Goal: Task Accomplishment & Management: Use online tool/utility

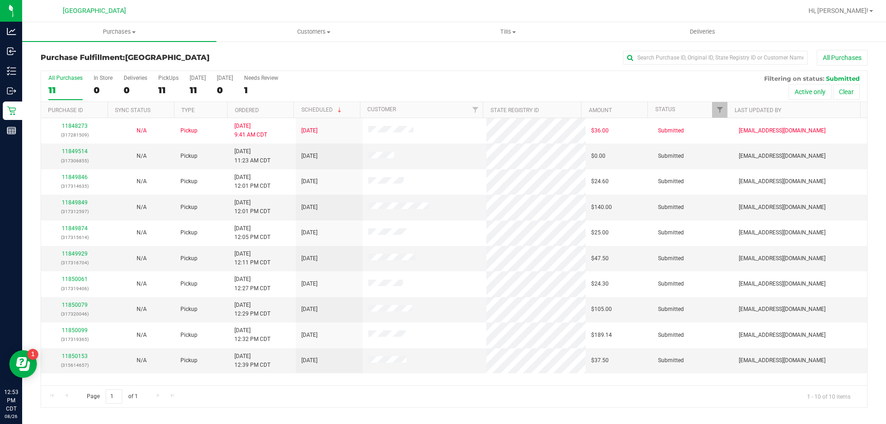
click at [277, 109] on th "Ordered" at bounding box center [260, 110] width 66 height 16
click at [119, 25] on uib-tab-heading "Purchases Summary of purchases Fulfillment All purchases" at bounding box center [119, 31] width 194 height 19
click at [112, 63] on li "Fulfillment" at bounding box center [119, 66] width 194 height 11
click at [83, 150] on link "11849514" at bounding box center [75, 151] width 26 height 6
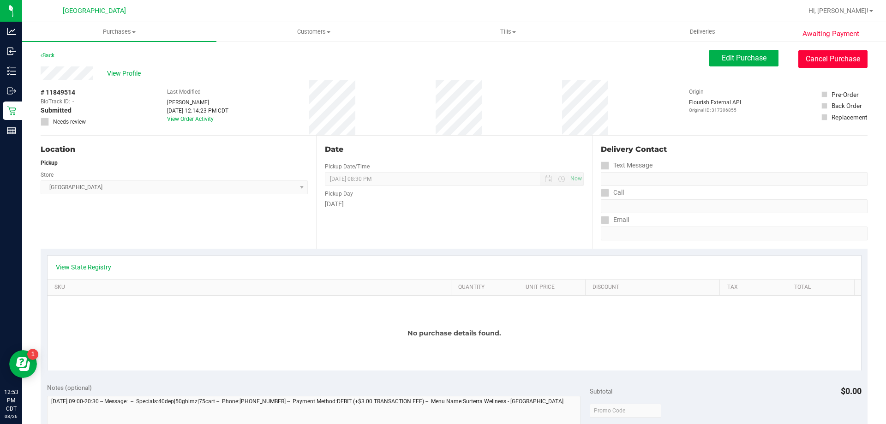
click at [836, 57] on button "Cancel Purchase" at bounding box center [832, 59] width 69 height 18
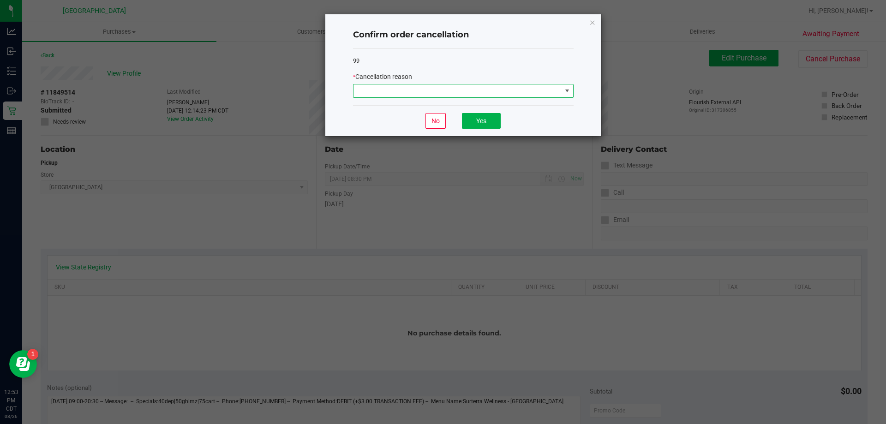
click at [463, 90] on span at bounding box center [457, 90] width 208 height 13
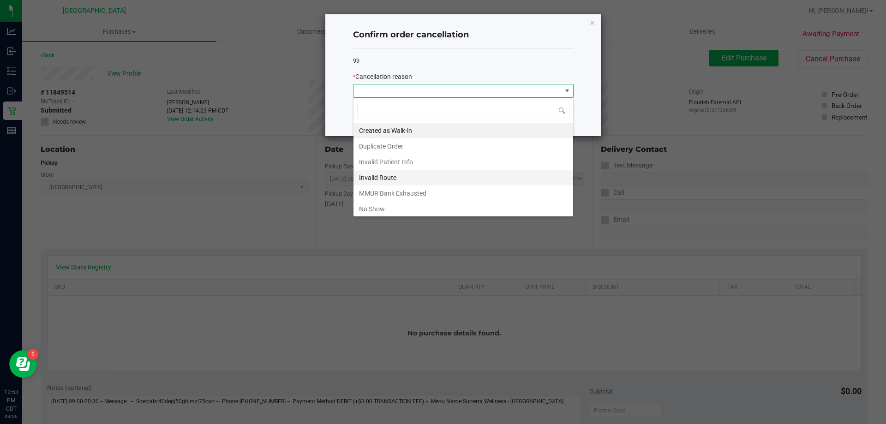
scroll to position [14, 221]
click at [435, 209] on li "No Show" at bounding box center [463, 209] width 220 height 16
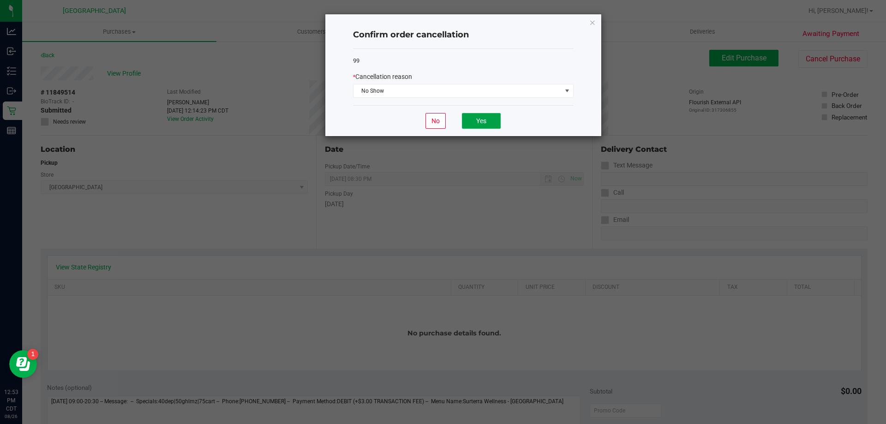
click at [485, 117] on button "Yes" at bounding box center [481, 121] width 39 height 16
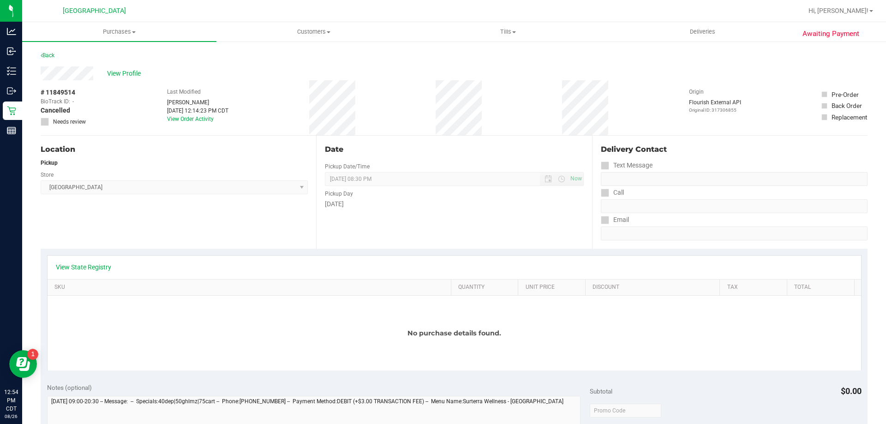
click at [347, 216] on div "Date Pickup Date/Time [DATE] Now [DATE] 08:30 PM Now Pickup Day [DATE]" at bounding box center [453, 192] width 275 height 113
click at [113, 27] on uib-tab-heading "Purchases Summary of purchases Fulfillment All purchases" at bounding box center [119, 31] width 194 height 19
click at [109, 67] on li "Fulfillment" at bounding box center [119, 66] width 194 height 11
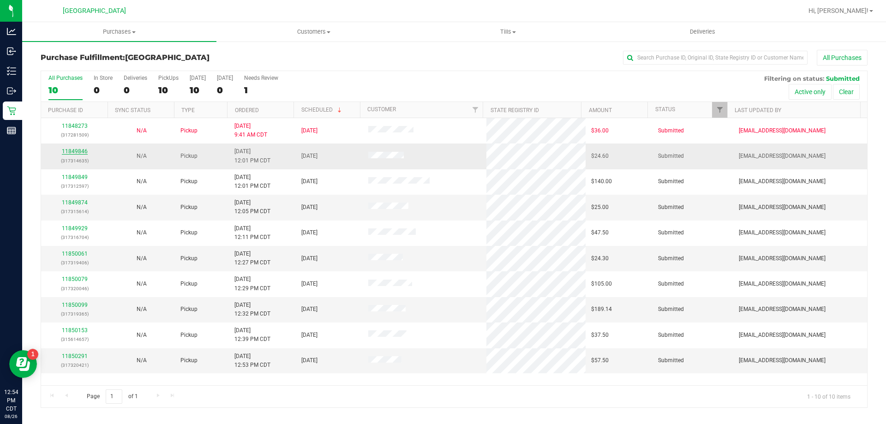
click at [73, 153] on link "11849846" at bounding box center [75, 151] width 26 height 6
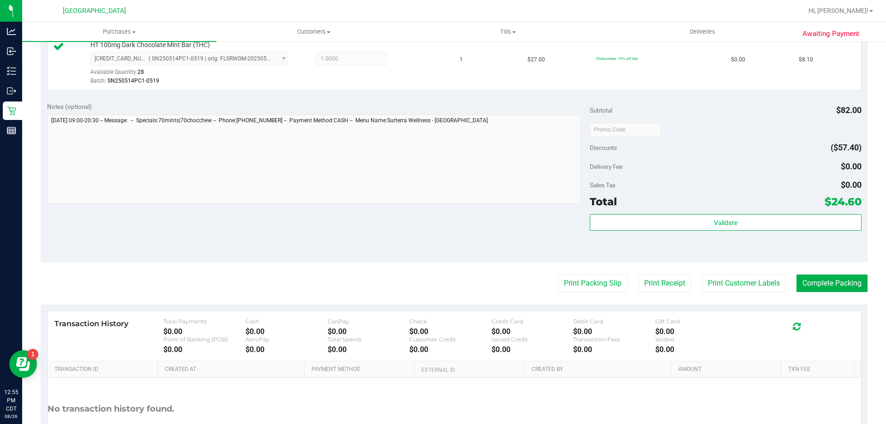
scroll to position [369, 0]
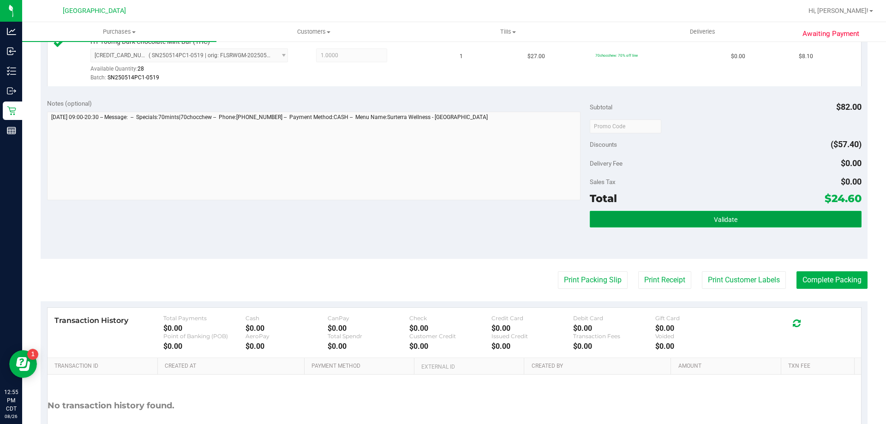
click at [626, 215] on button "Validate" at bounding box center [725, 219] width 271 height 17
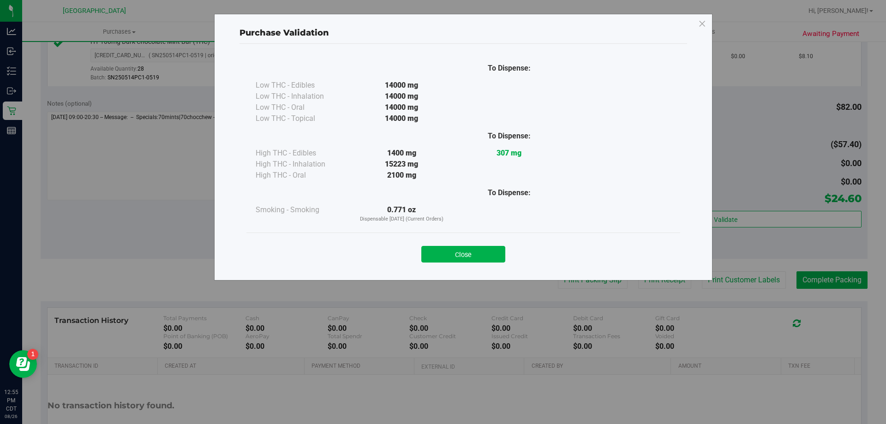
click at [468, 263] on div "Close" at bounding box center [463, 251] width 434 height 37
click at [493, 254] on button "Close" at bounding box center [463, 254] width 84 height 17
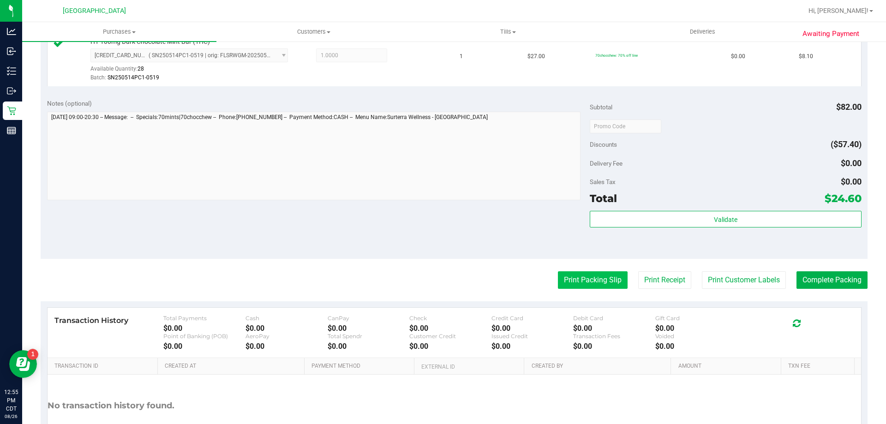
click at [575, 284] on button "Print Packing Slip" at bounding box center [593, 280] width 70 height 18
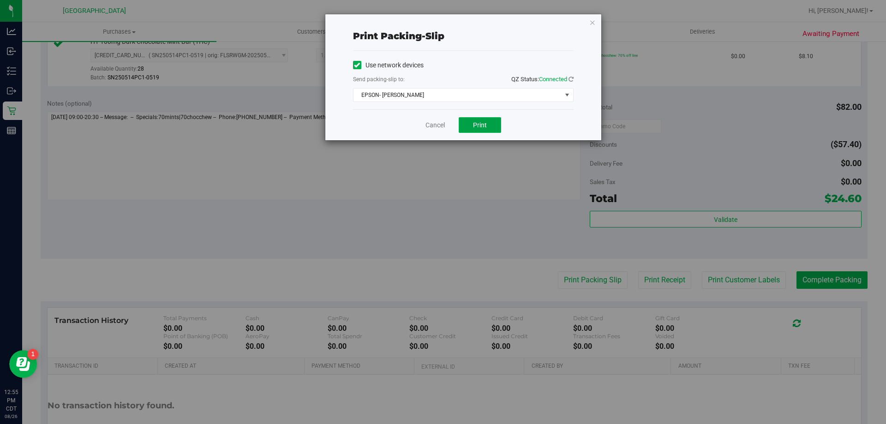
click at [475, 130] on button "Print" at bounding box center [480, 125] width 42 height 16
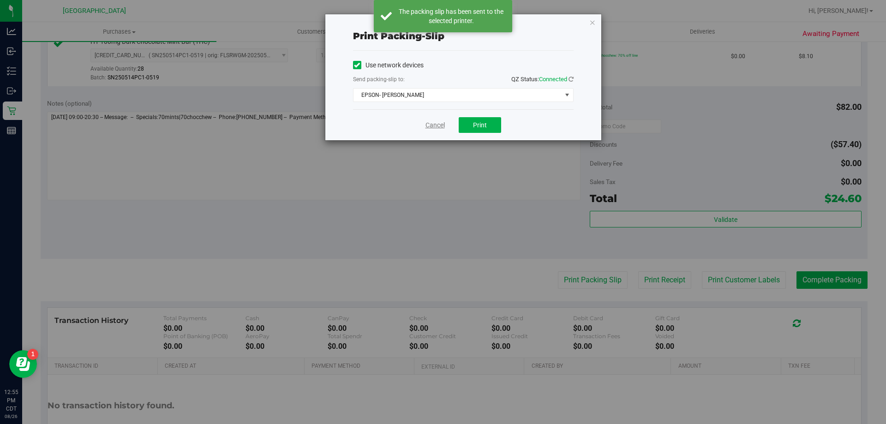
click at [429, 126] on link "Cancel" at bounding box center [434, 125] width 19 height 10
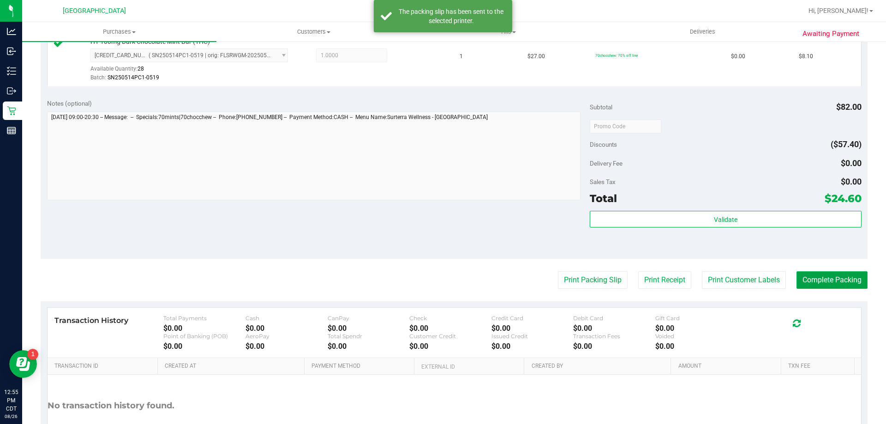
click at [848, 284] on button "Complete Packing" at bounding box center [831, 280] width 71 height 18
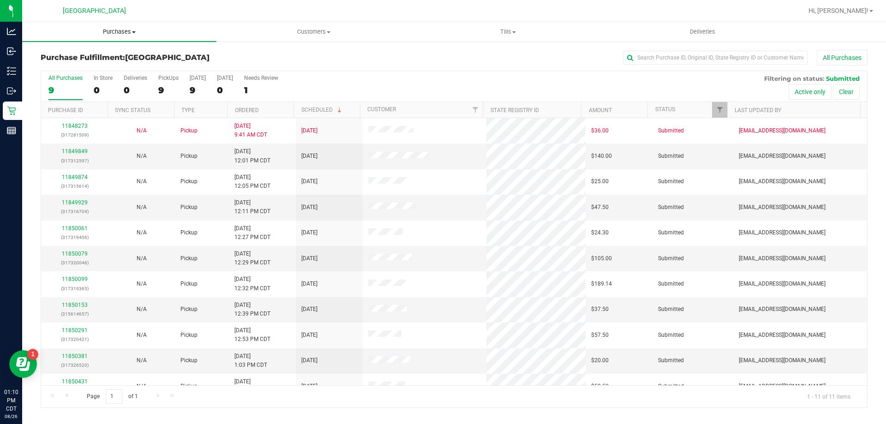
click at [124, 28] on span "Purchases" at bounding box center [119, 32] width 194 height 8
click at [122, 71] on li "Fulfillment" at bounding box center [119, 66] width 194 height 11
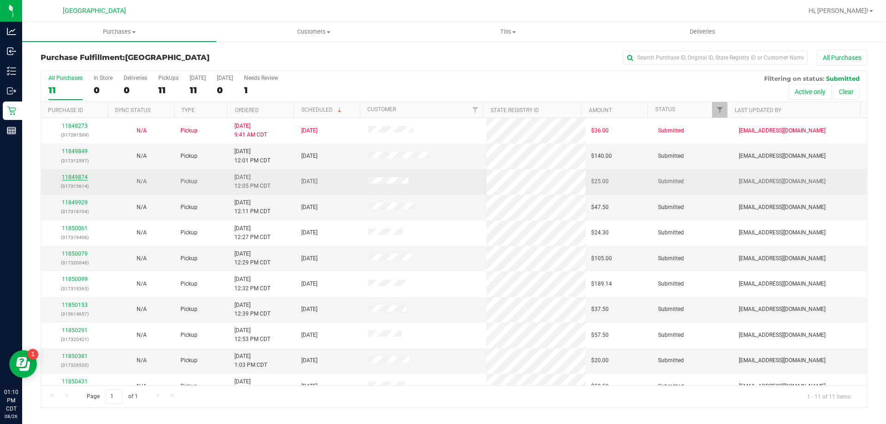
click at [82, 176] on link "11849874" at bounding box center [75, 177] width 26 height 6
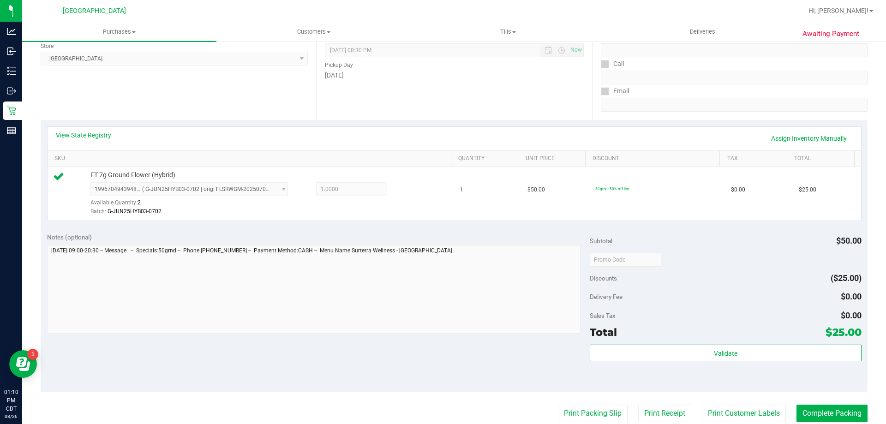
scroll to position [138, 0]
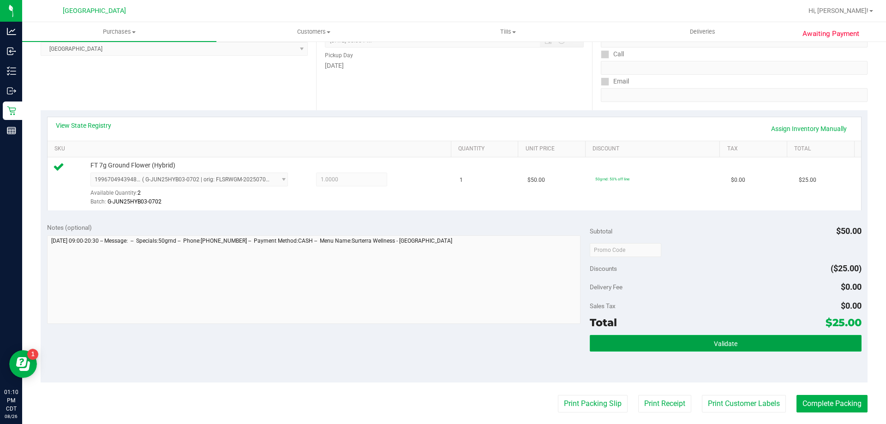
click at [739, 344] on button "Validate" at bounding box center [725, 343] width 271 height 17
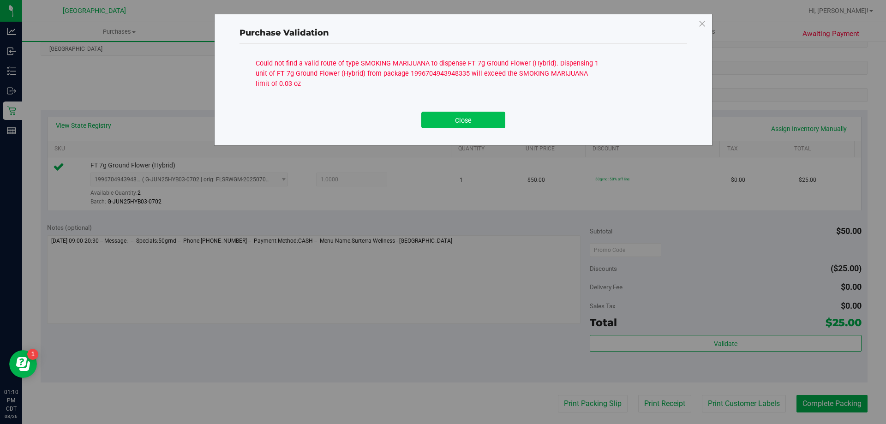
click at [464, 114] on button "Close" at bounding box center [463, 120] width 84 height 17
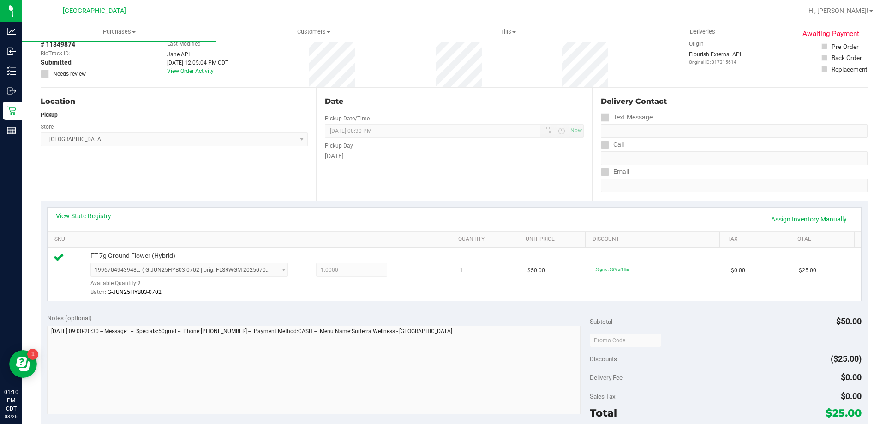
scroll to position [0, 0]
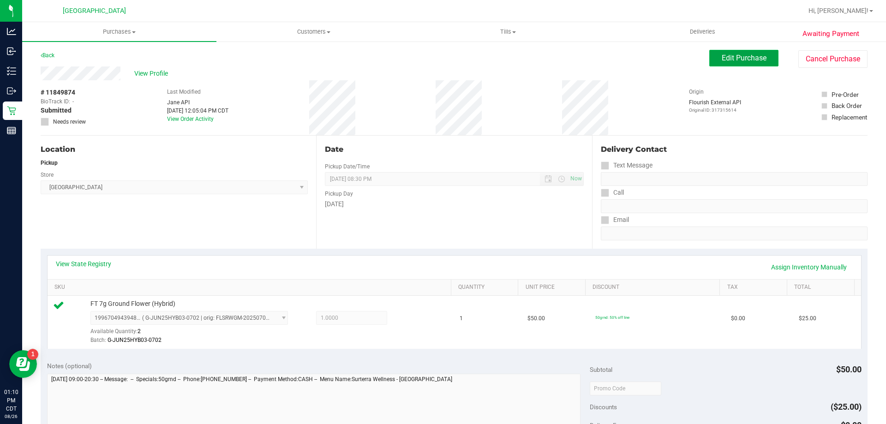
click at [725, 53] on button "Edit Purchase" at bounding box center [743, 58] width 69 height 17
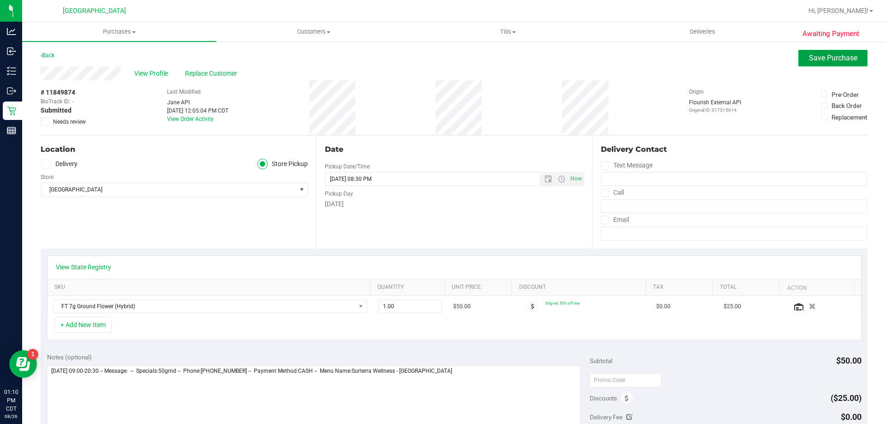
click at [818, 54] on span "Save Purchase" at bounding box center [833, 58] width 48 height 9
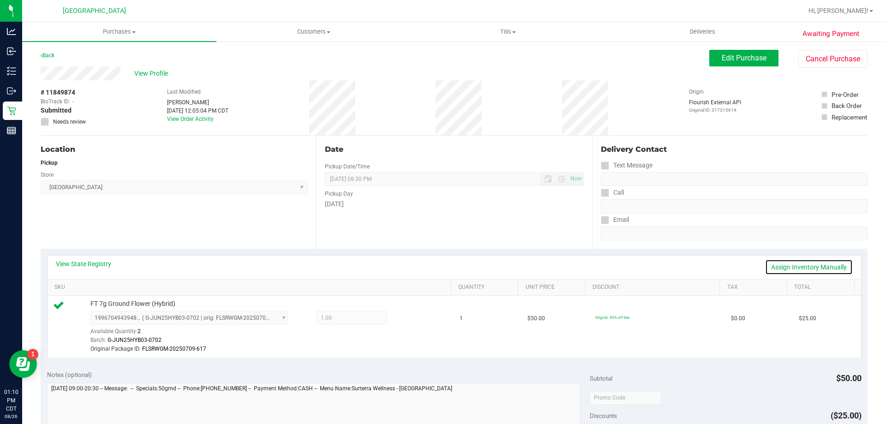
click at [815, 267] on link "Assign Inventory Manually" at bounding box center [809, 267] width 88 height 16
click at [405, 320] on icon at bounding box center [409, 319] width 10 height 11
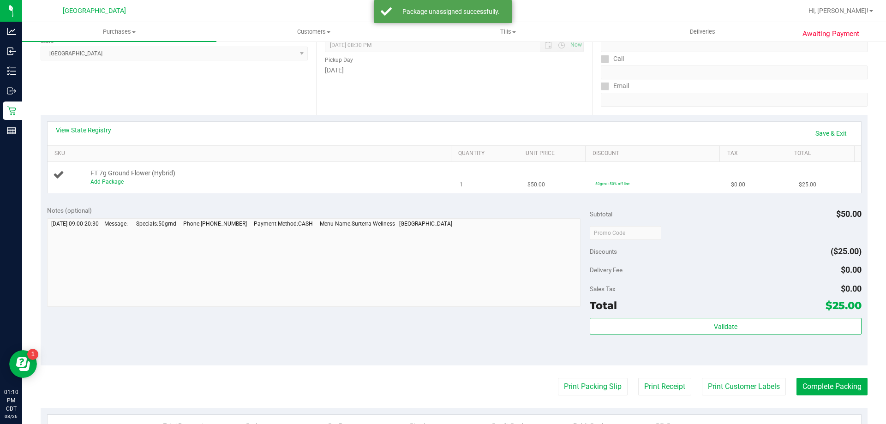
scroll to position [138, 0]
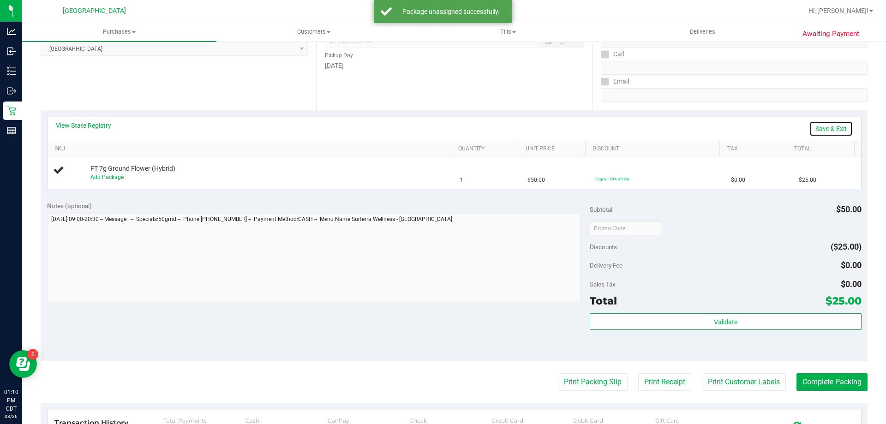
click at [830, 129] on link "Save & Exit" at bounding box center [830, 129] width 43 height 16
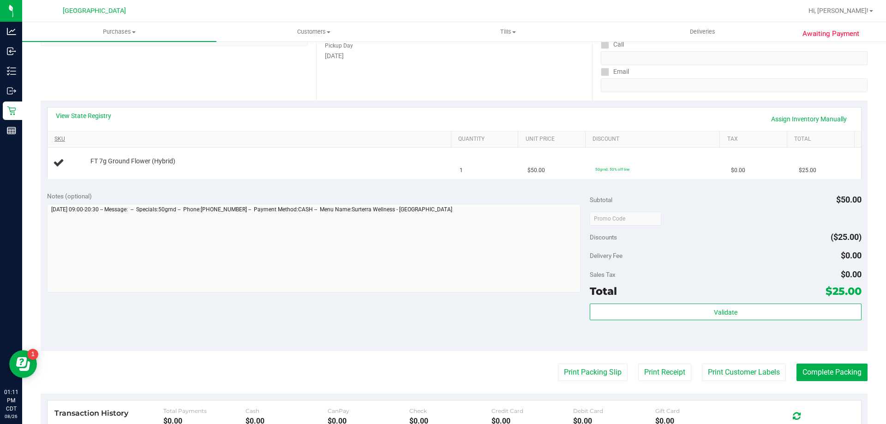
scroll to position [0, 0]
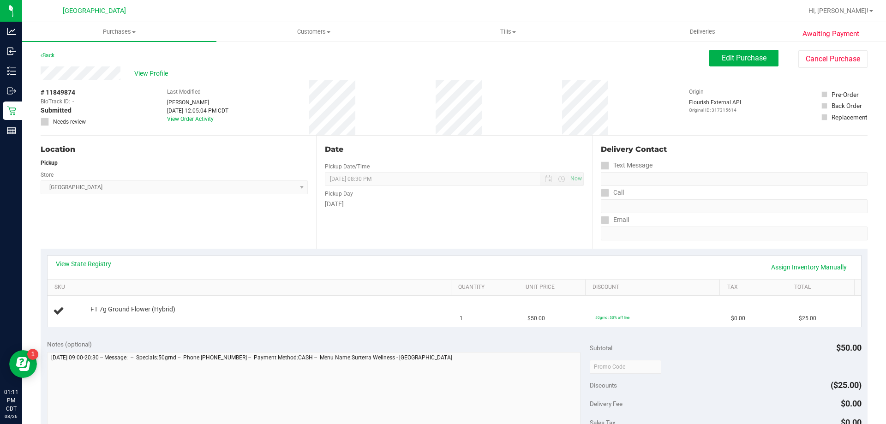
click at [78, 92] on div "# 11849874 BioTrack ID: - Submitted Needs review" at bounding box center [64, 107] width 46 height 38
click at [143, 72] on span "View Profile" at bounding box center [152, 74] width 37 height 10
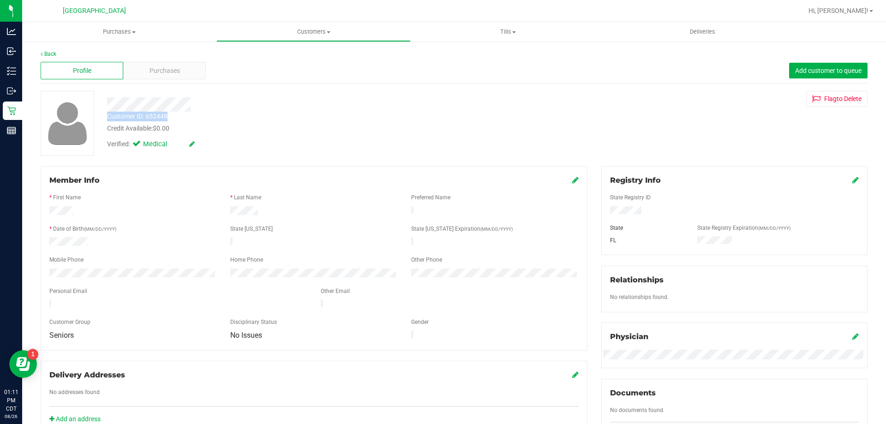
drag, startPoint x: 179, startPoint y: 116, endPoint x: 106, endPoint y: 119, distance: 73.0
click at [106, 119] on div "Customer ID: 652448 Credit Available: $0.00" at bounding box center [310, 123] width 420 height 22
copy div "Customer ID: 652448"
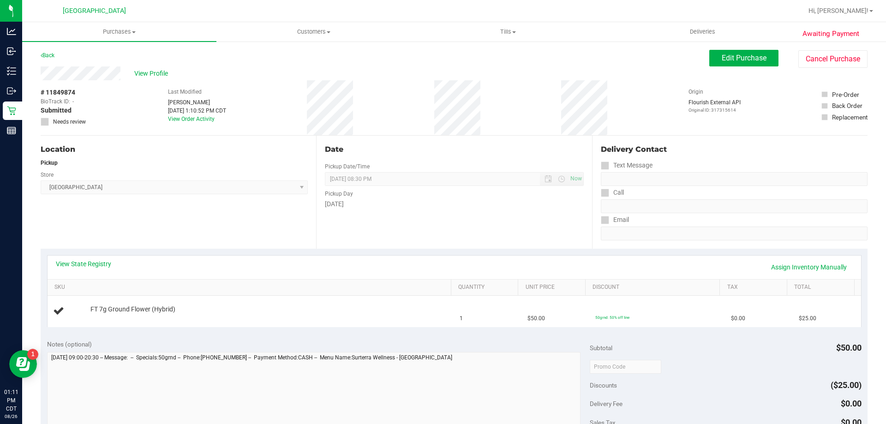
drag, startPoint x: 82, startPoint y: 92, endPoint x: 42, endPoint y: 90, distance: 40.2
click at [42, 90] on div "# 11849874 BioTrack ID: - Submitted Needs review" at bounding box center [64, 107] width 46 height 38
copy div "# 11849874"
click at [752, 61] on span "Edit Purchase" at bounding box center [744, 58] width 45 height 9
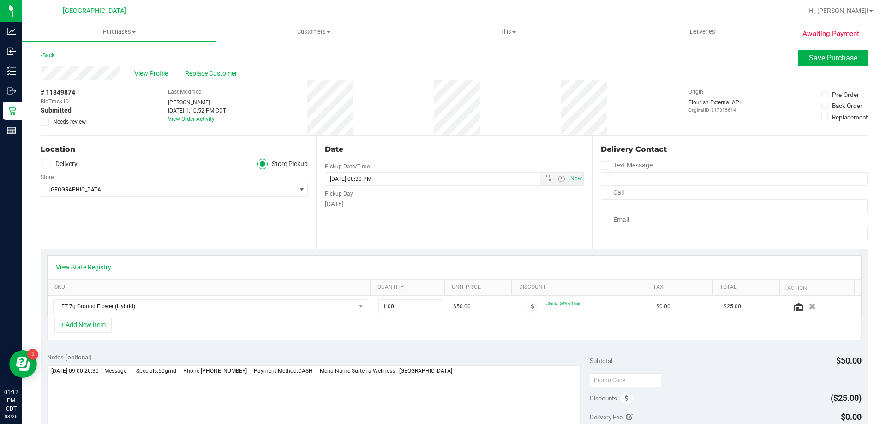
click at [45, 122] on icon at bounding box center [45, 122] width 6 height 0
click at [0, 0] on input "Needs review" at bounding box center [0, 0] width 0 height 0
click at [809, 57] on span "Save Purchase" at bounding box center [833, 58] width 48 height 9
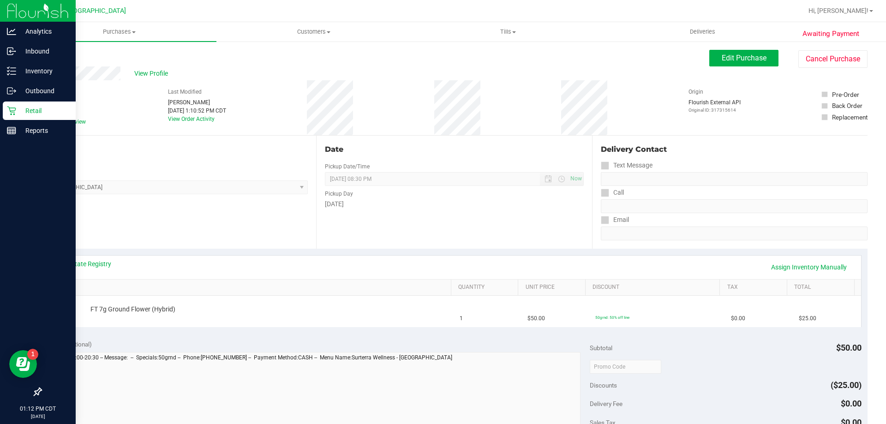
click at [17, 108] on p "Retail" at bounding box center [43, 110] width 55 height 11
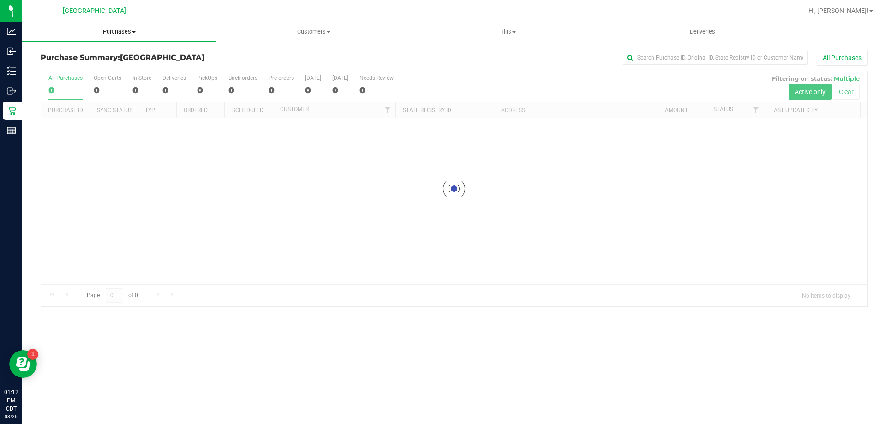
drag, startPoint x: 133, startPoint y: 25, endPoint x: 123, endPoint y: 37, distance: 15.4
click at [133, 26] on uib-tab-heading "Purchases Summary of purchases Fulfillment All purchases" at bounding box center [119, 31] width 194 height 19
click at [120, 29] on span "Purchases" at bounding box center [119, 32] width 194 height 8
click at [117, 30] on span "Purchases" at bounding box center [119, 32] width 194 height 8
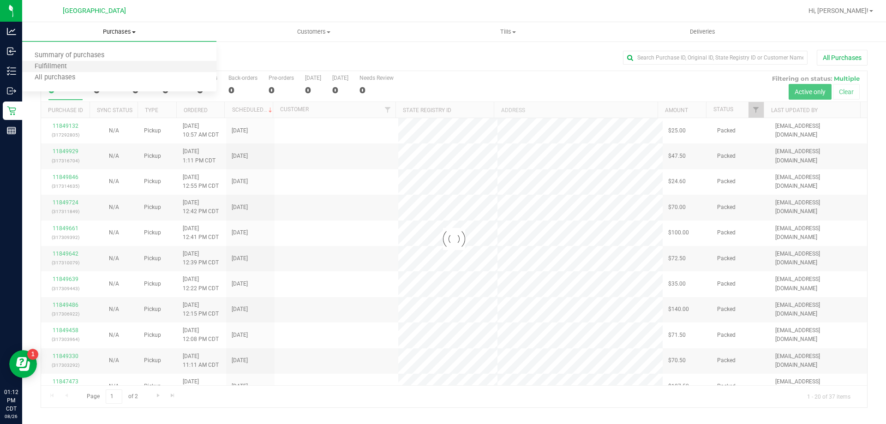
click at [101, 71] on li "Fulfillment" at bounding box center [119, 66] width 194 height 11
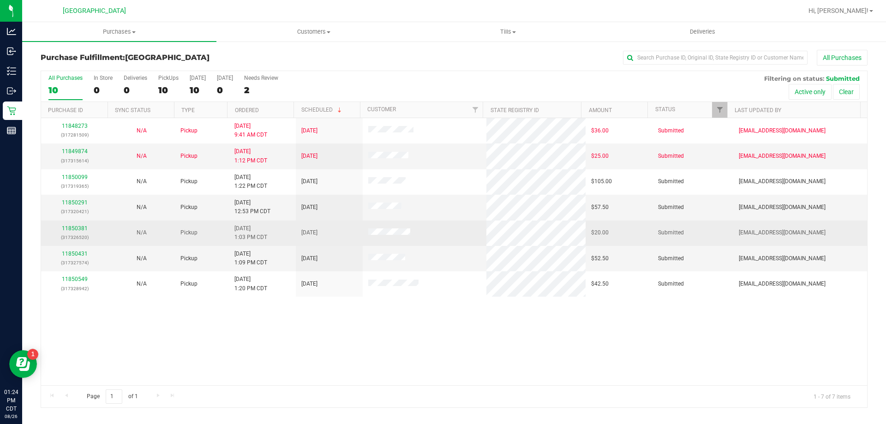
click at [78, 223] on td "11850381 (317326520)" at bounding box center [74, 233] width 67 height 25
click at [79, 227] on link "11850381" at bounding box center [75, 228] width 26 height 6
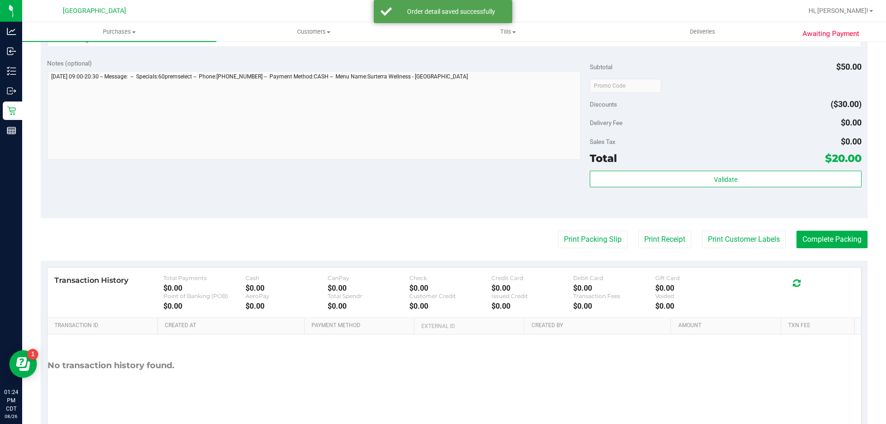
scroll to position [323, 0]
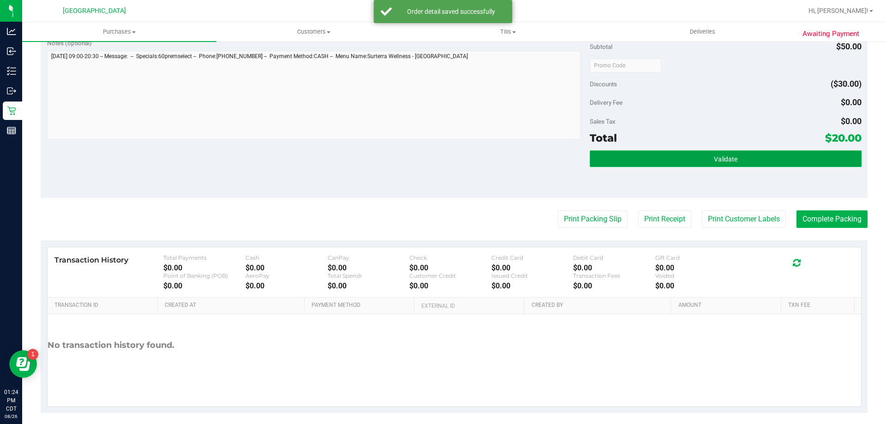
click at [708, 163] on button "Validate" at bounding box center [725, 158] width 271 height 17
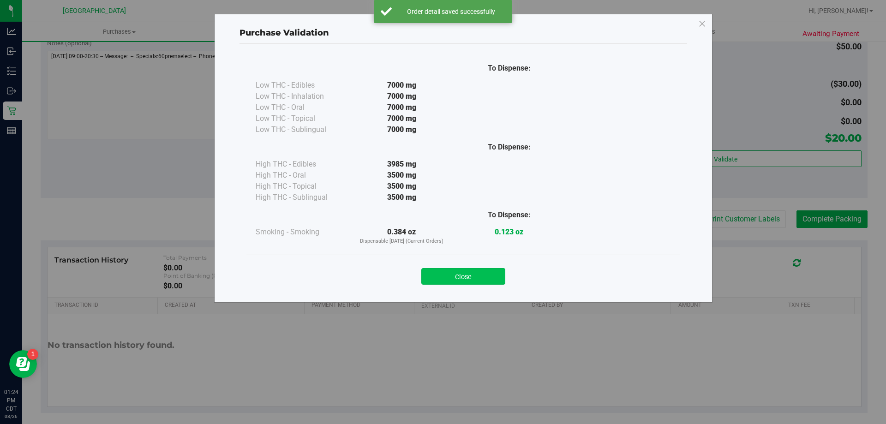
click at [487, 271] on button "Close" at bounding box center [463, 276] width 84 height 17
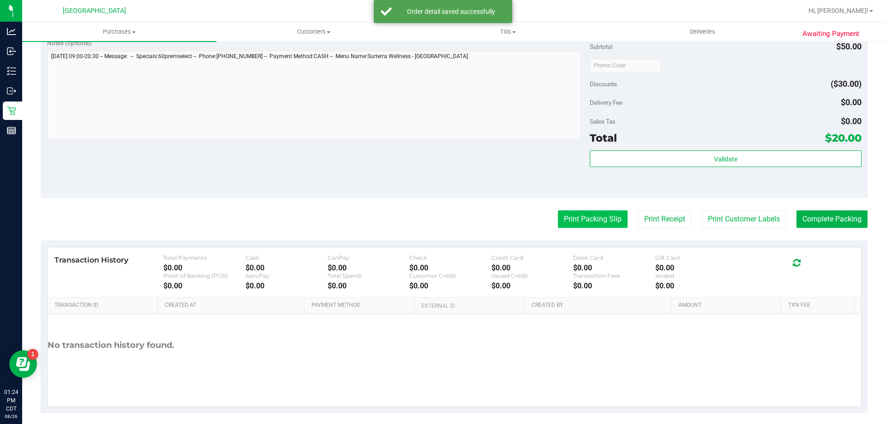
click at [585, 221] on button "Print Packing Slip" at bounding box center [593, 219] width 70 height 18
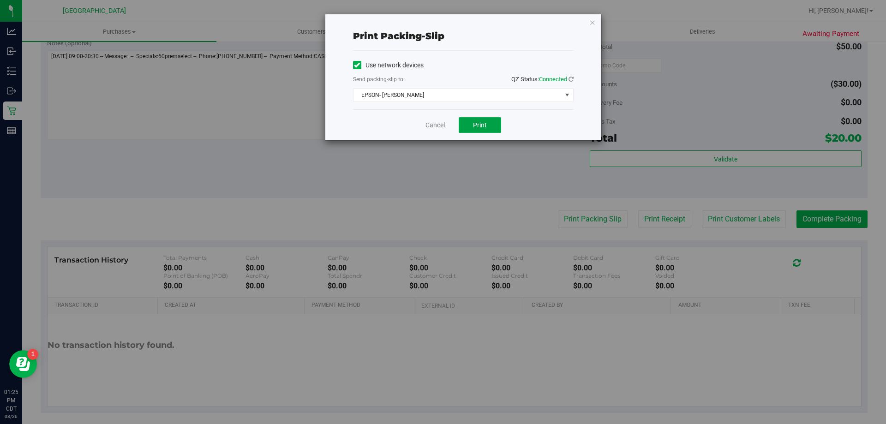
click at [480, 128] on span "Print" at bounding box center [480, 124] width 14 height 7
click at [437, 123] on link "Cancel" at bounding box center [434, 125] width 19 height 10
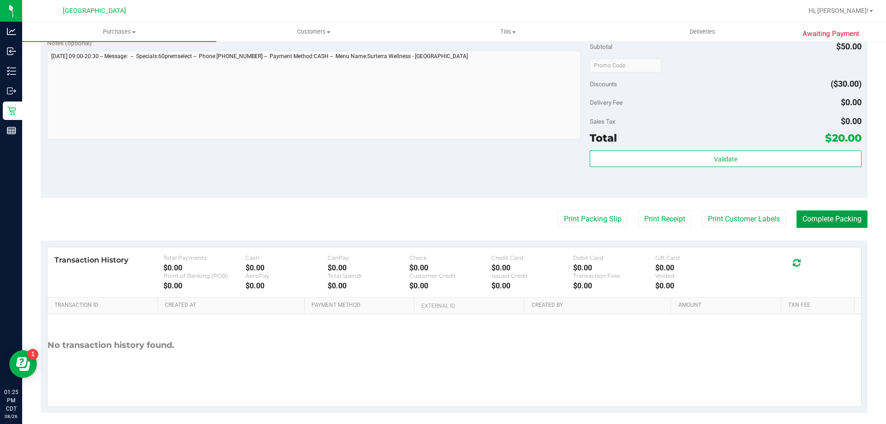
click at [812, 219] on button "Complete Packing" at bounding box center [831, 219] width 71 height 18
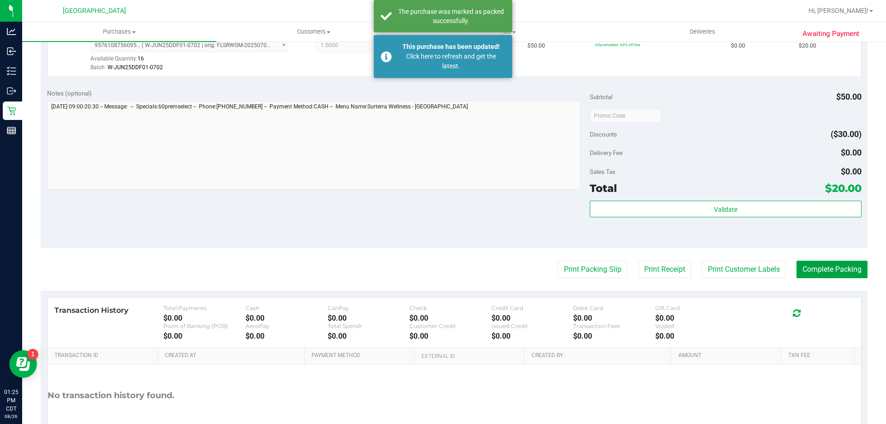
scroll to position [330, 0]
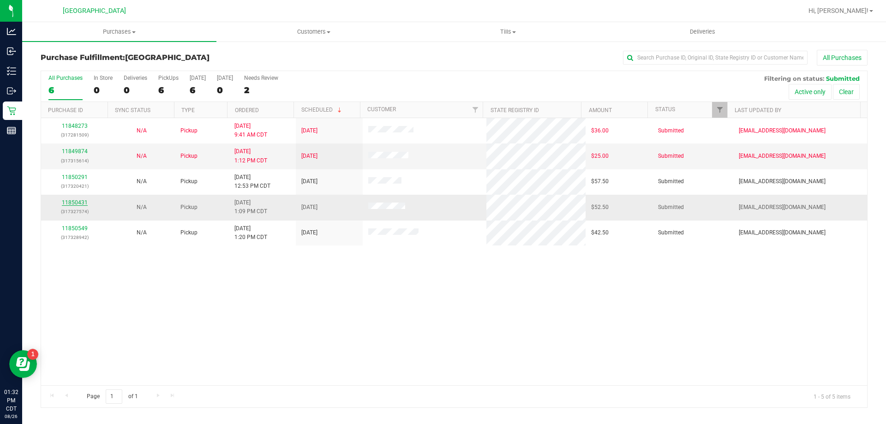
click at [65, 203] on link "11850431" at bounding box center [75, 202] width 26 height 6
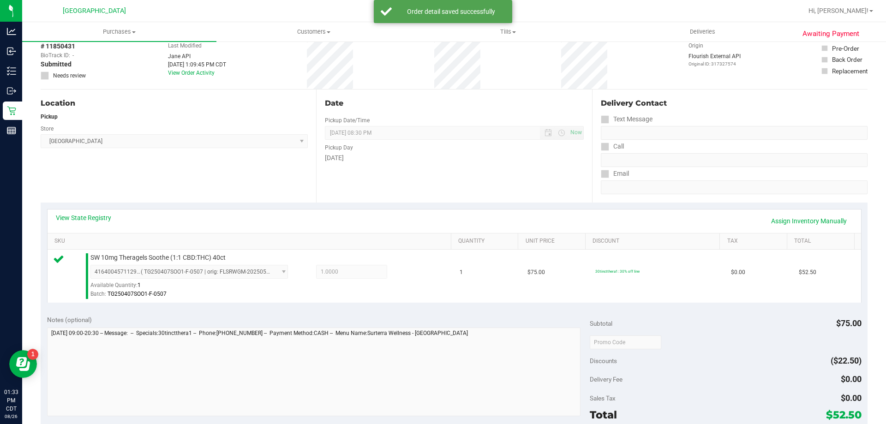
scroll to position [185, 0]
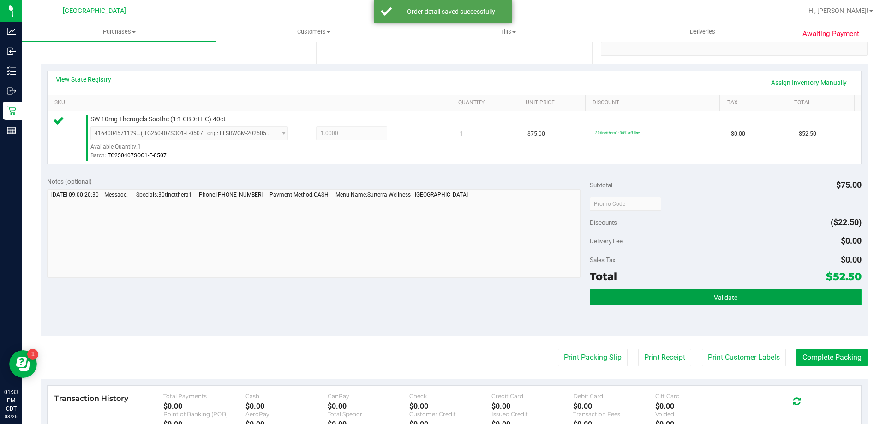
click at [749, 289] on button "Validate" at bounding box center [725, 297] width 271 height 17
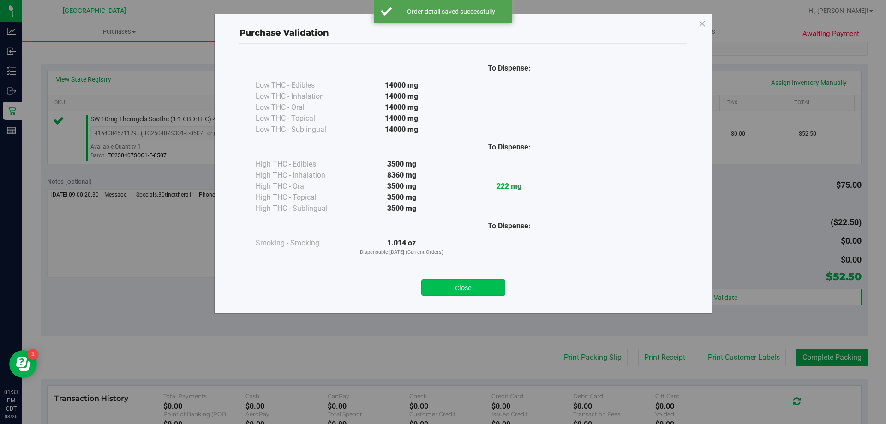
click at [444, 291] on button "Close" at bounding box center [463, 287] width 84 height 17
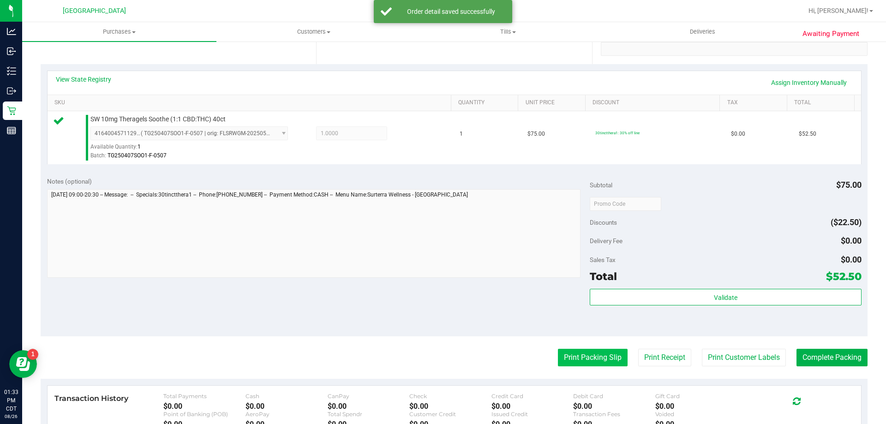
click at [598, 359] on button "Print Packing Slip" at bounding box center [593, 358] width 70 height 18
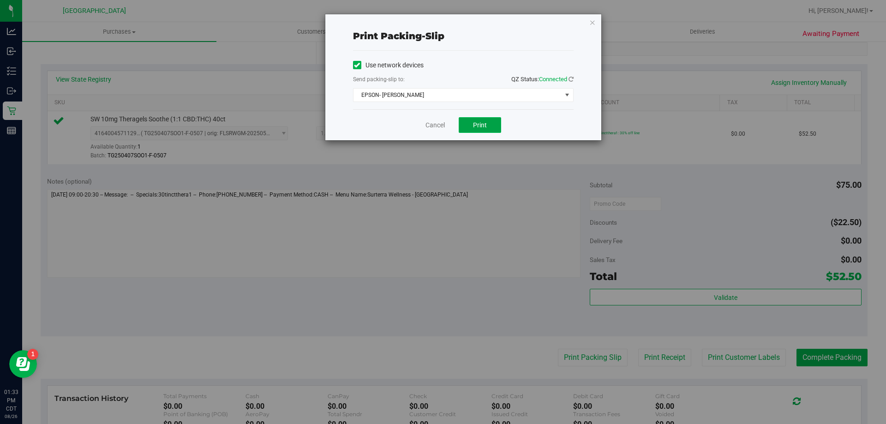
click at [483, 124] on span "Print" at bounding box center [480, 124] width 14 height 7
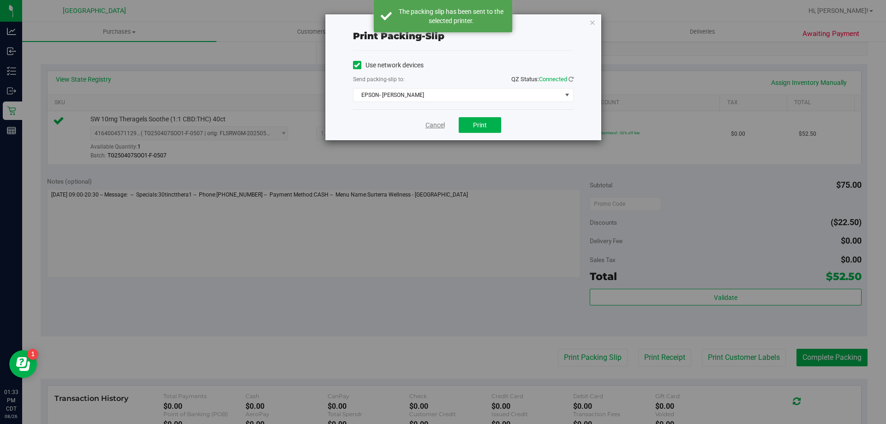
click at [433, 126] on link "Cancel" at bounding box center [434, 125] width 19 height 10
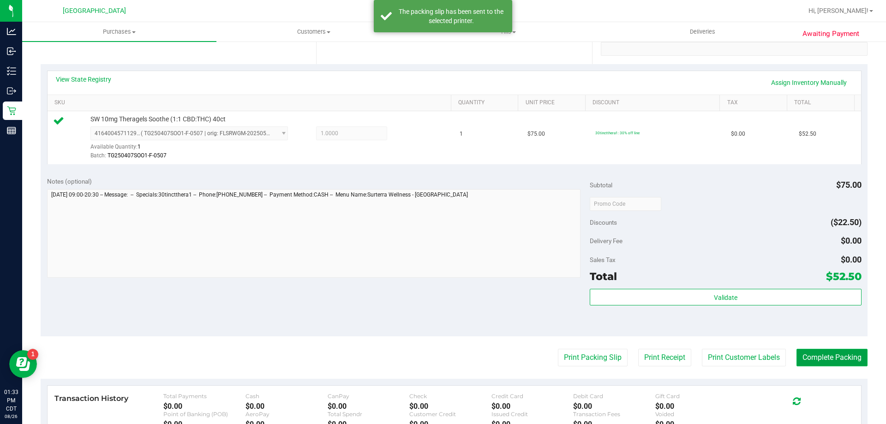
click at [825, 363] on button "Complete Packing" at bounding box center [831, 358] width 71 height 18
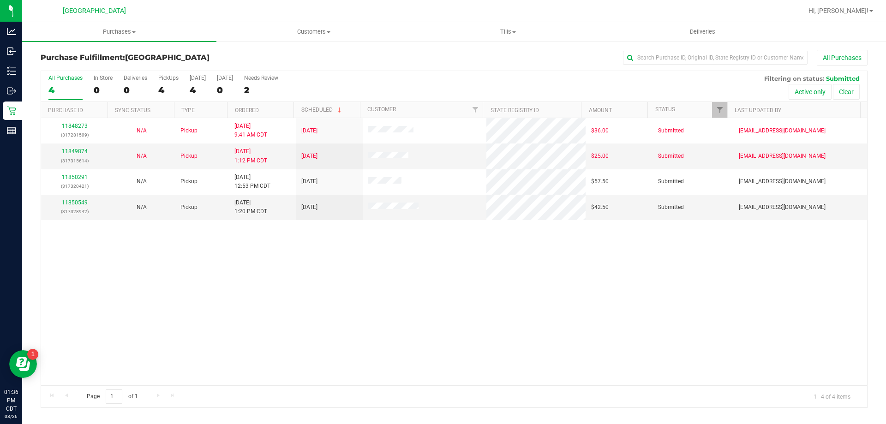
click at [331, 323] on div "11848273 (317281509) N/A Pickup [DATE] 9:41 AM CDT 8/26/2025 $36.00 Submitted […" at bounding box center [454, 251] width 826 height 267
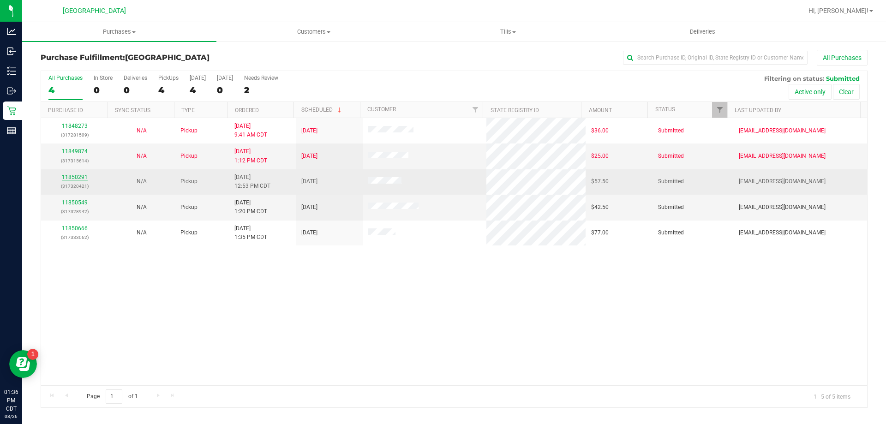
click at [70, 176] on link "11850291" at bounding box center [75, 177] width 26 height 6
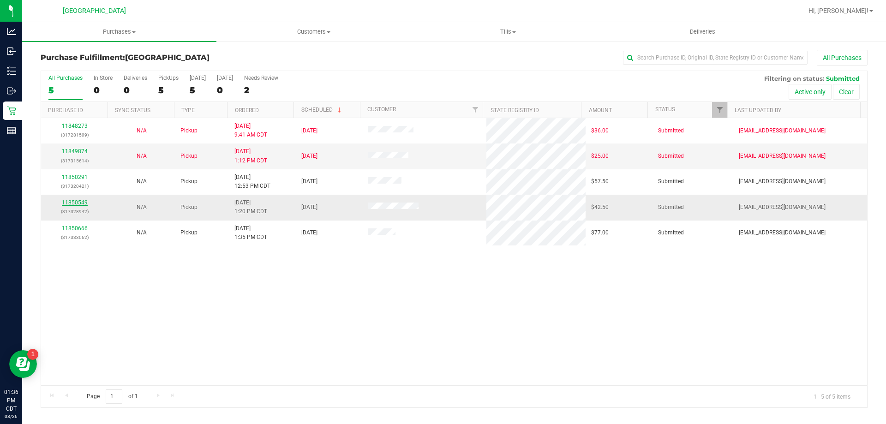
click at [78, 202] on link "11850549" at bounding box center [75, 202] width 26 height 6
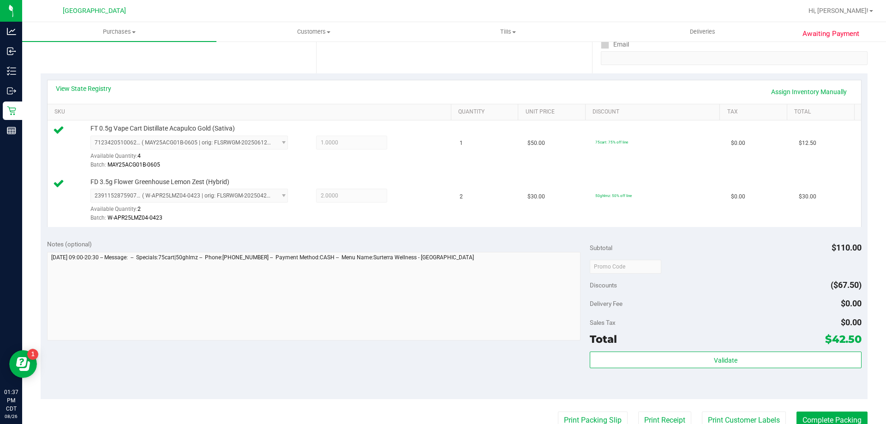
scroll to position [323, 0]
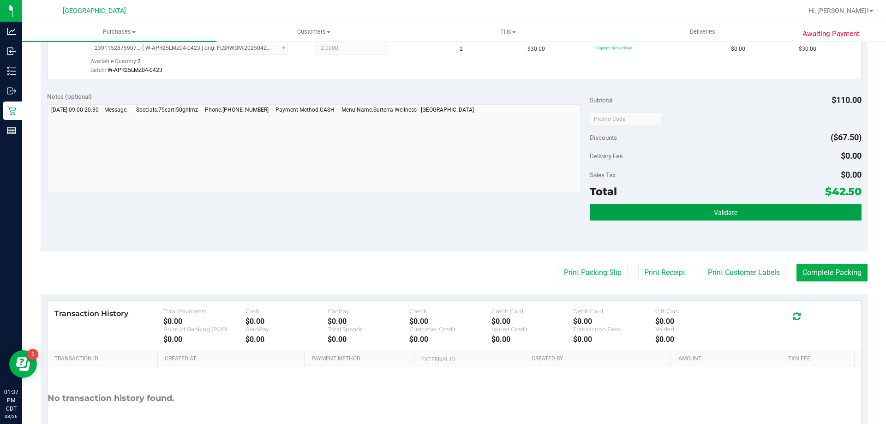
click at [650, 216] on button "Validate" at bounding box center [725, 212] width 271 height 17
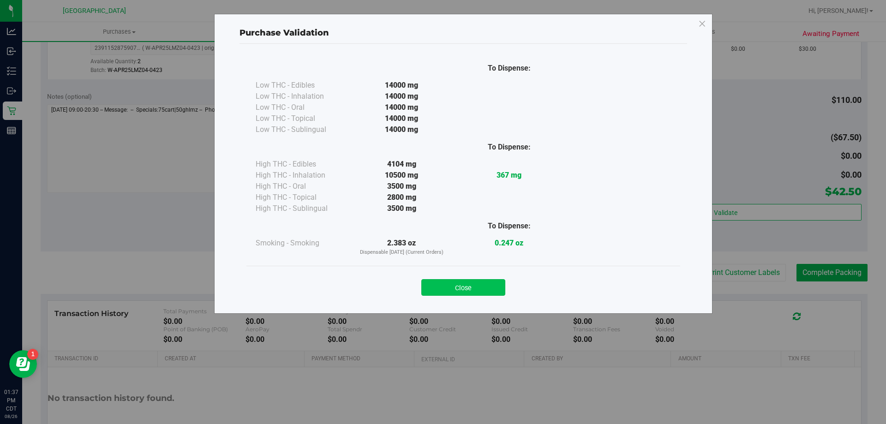
click at [439, 286] on button "Close" at bounding box center [463, 287] width 84 height 17
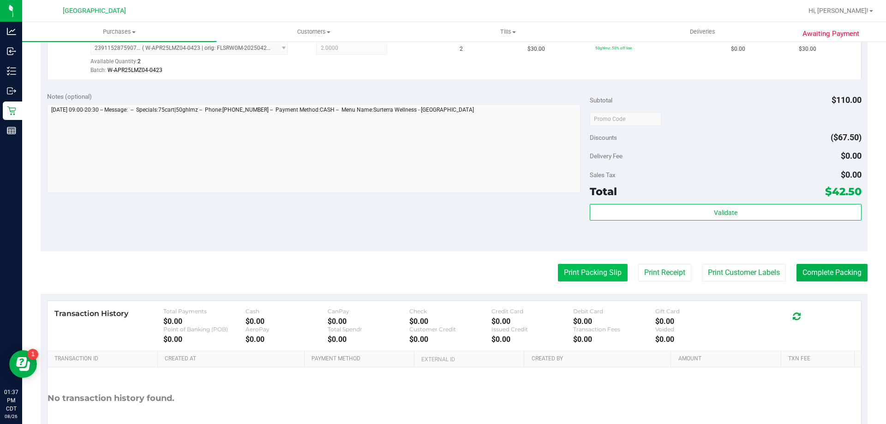
click at [576, 277] on button "Print Packing Slip" at bounding box center [593, 273] width 70 height 18
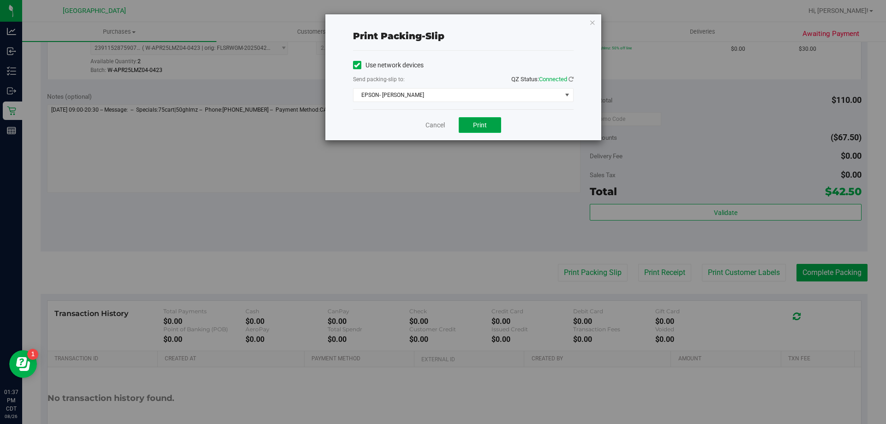
click at [475, 126] on span "Print" at bounding box center [480, 124] width 14 height 7
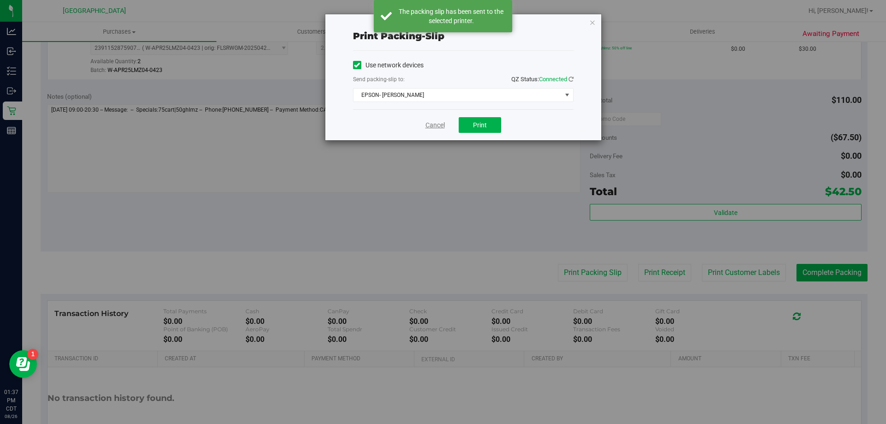
click at [436, 129] on link "Cancel" at bounding box center [434, 125] width 19 height 10
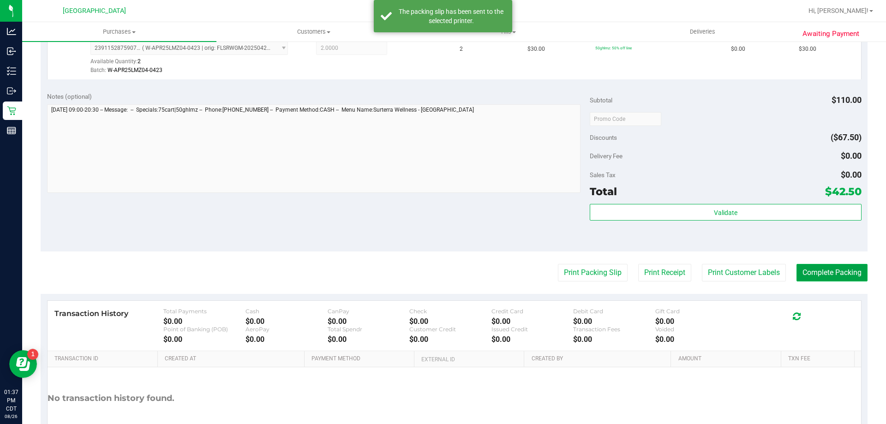
click at [815, 279] on button "Complete Packing" at bounding box center [831, 273] width 71 height 18
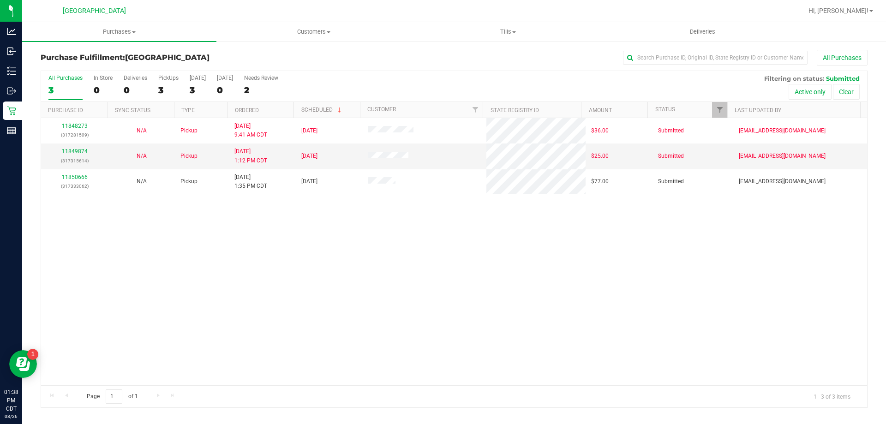
click at [663, 257] on div "11848273 (317281509) N/A Pickup [DATE] 9:41 AM CDT 8/26/2025 $36.00 Submitted […" at bounding box center [454, 251] width 826 height 267
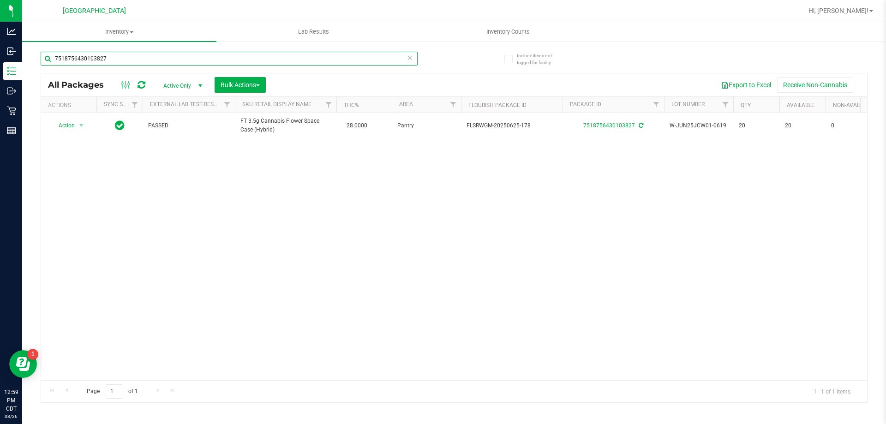
drag, startPoint x: 164, startPoint y: 64, endPoint x: 50, endPoint y: 61, distance: 114.0
click at [50, 61] on input "7518756430103827" at bounding box center [229, 59] width 377 height 14
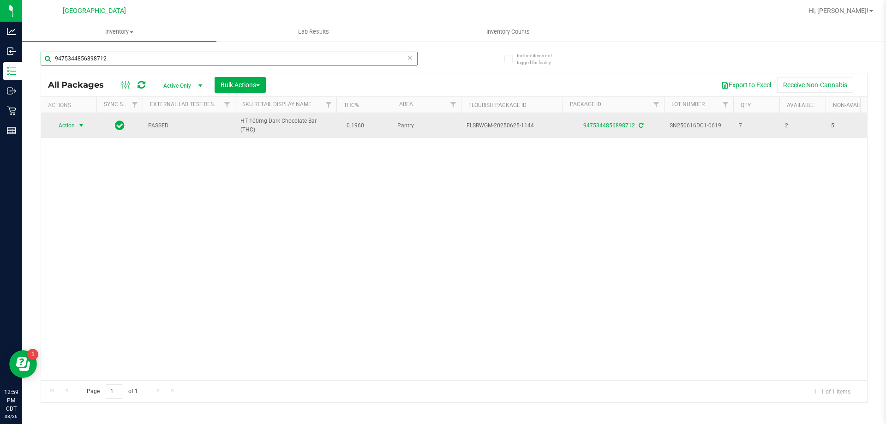
type input "9475344856898712"
click at [72, 126] on span "Action" at bounding box center [62, 125] width 25 height 13
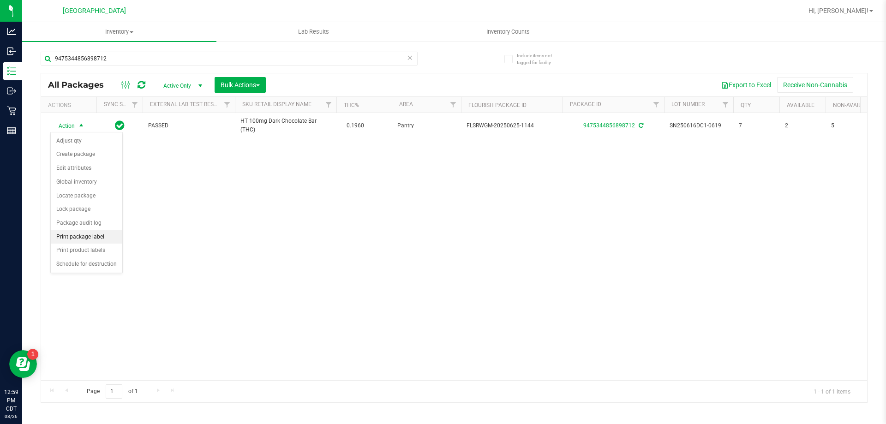
click at [87, 237] on li "Print package label" at bounding box center [87, 237] width 72 height 14
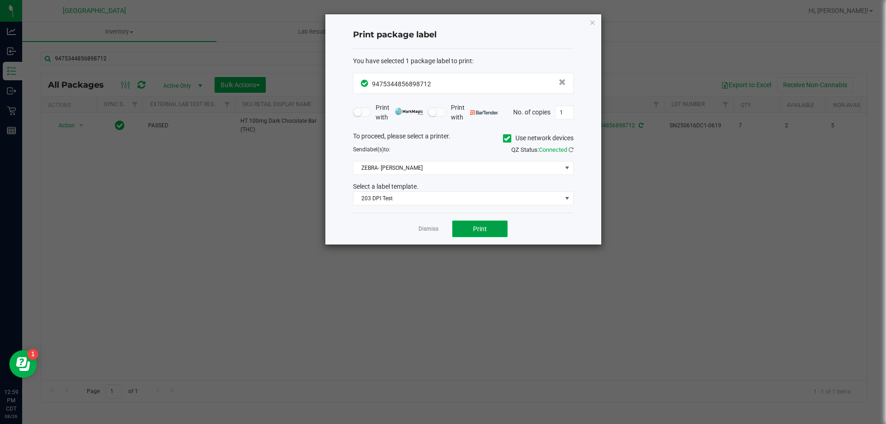
click at [490, 227] on button "Print" at bounding box center [479, 229] width 55 height 17
click at [425, 232] on link "Dismiss" at bounding box center [429, 229] width 20 height 8
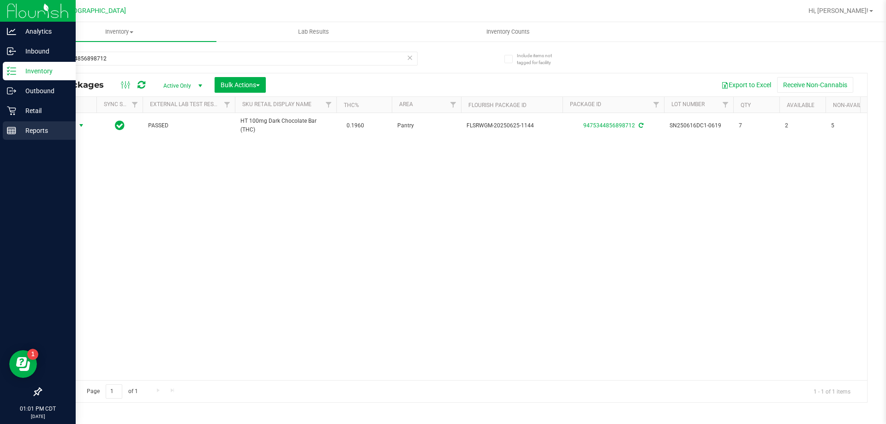
click at [6, 130] on div "Reports" at bounding box center [39, 130] width 73 height 18
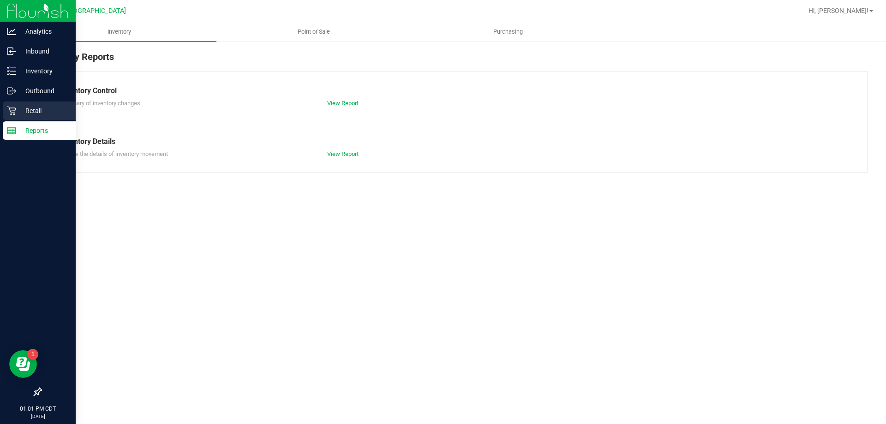
click at [47, 112] on p "Retail" at bounding box center [43, 110] width 55 height 11
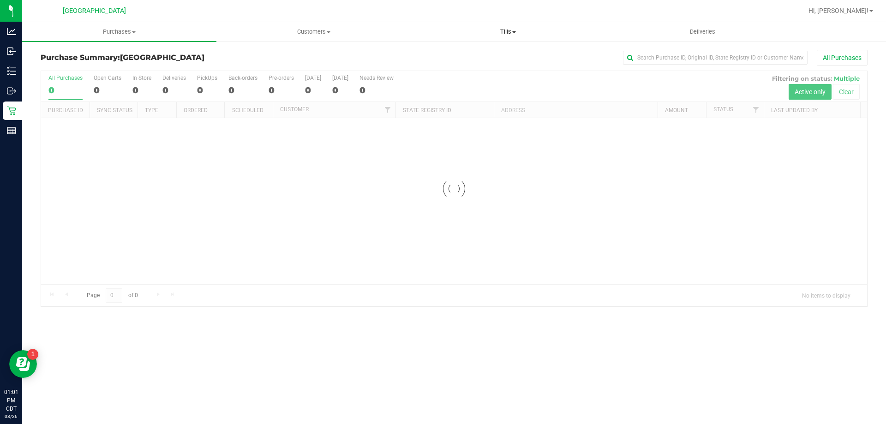
click at [504, 31] on span "Tills" at bounding box center [507, 32] width 193 height 8
click at [497, 56] on li "Manage tills" at bounding box center [508, 55] width 194 height 11
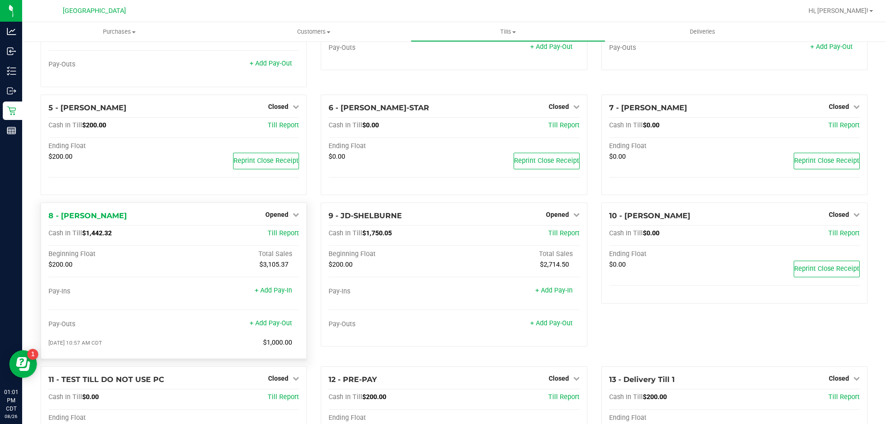
scroll to position [138, 0]
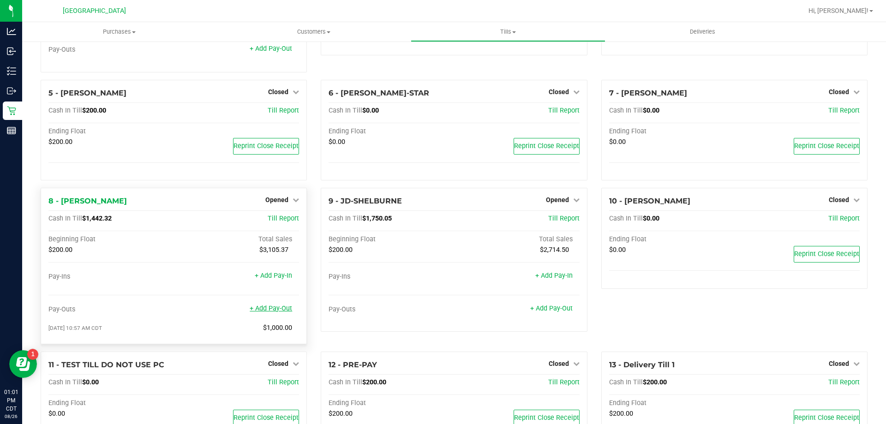
click at [265, 312] on link "+ Add Pay-Out" at bounding box center [271, 309] width 42 height 8
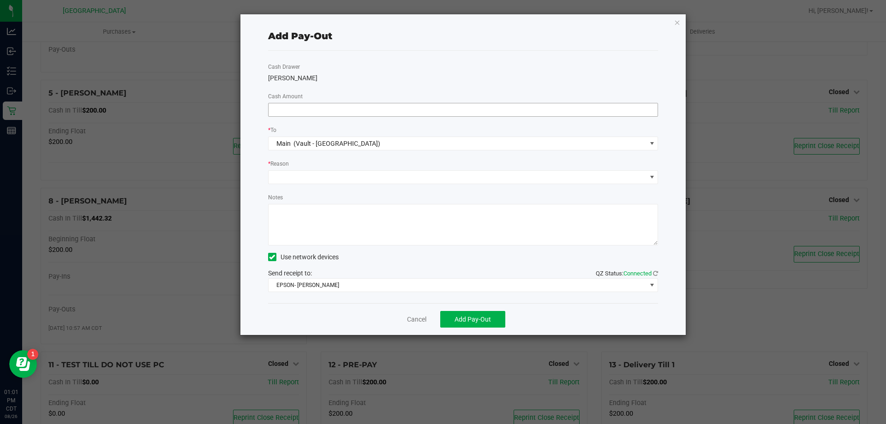
click at [369, 112] on input at bounding box center [463, 109] width 389 height 13
type input "$1,000.00"
click at [421, 176] on span at bounding box center [458, 177] width 378 height 13
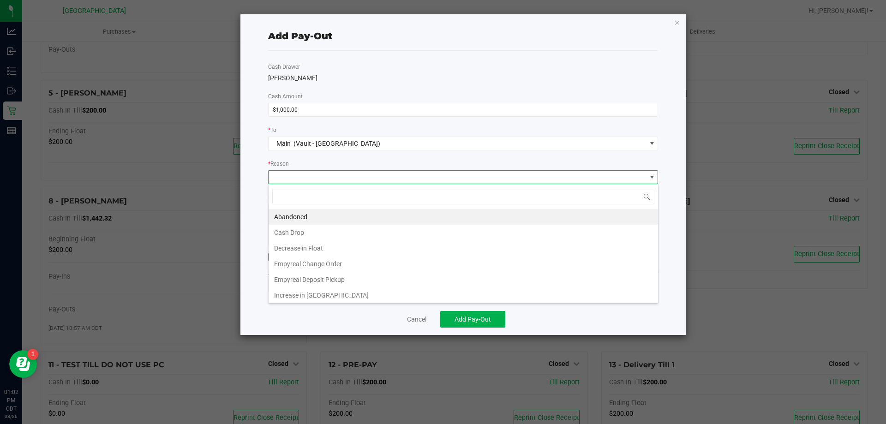
scroll to position [14, 390]
click at [362, 231] on li "Cash Drop" at bounding box center [463, 233] width 389 height 16
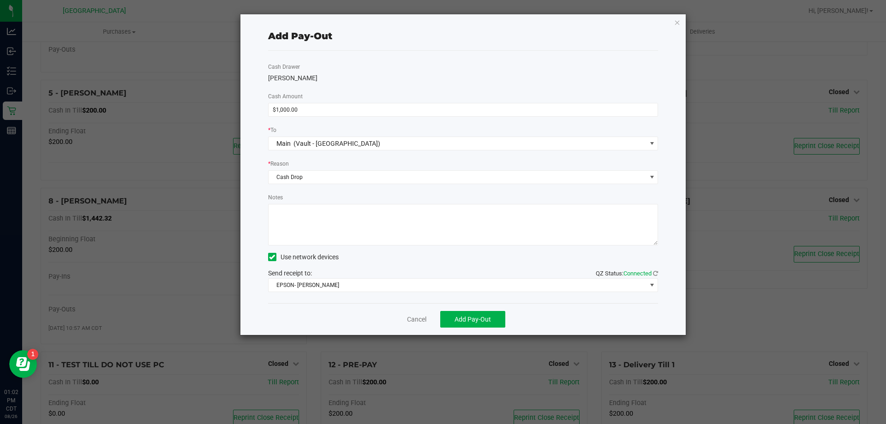
click at [359, 224] on textarea "Notes" at bounding box center [463, 225] width 390 height 42
type textarea "-KA"
click at [488, 327] on button "Add Pay-Out" at bounding box center [472, 319] width 65 height 17
click at [407, 320] on link "Dismiss" at bounding box center [413, 320] width 22 height 10
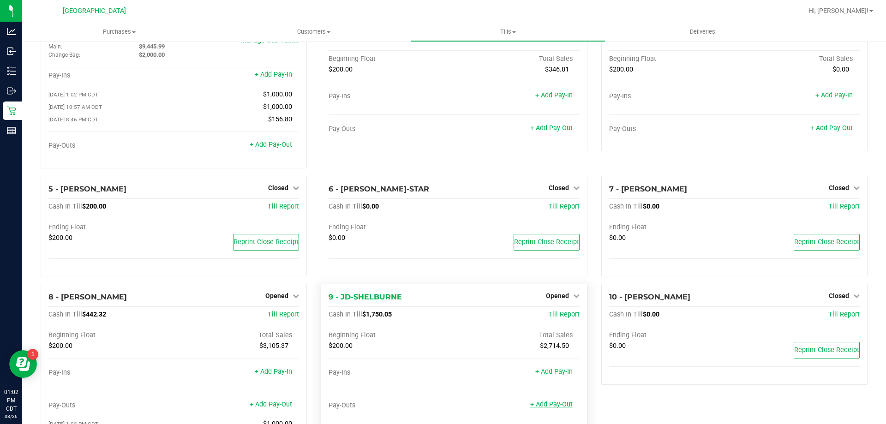
scroll to position [92, 0]
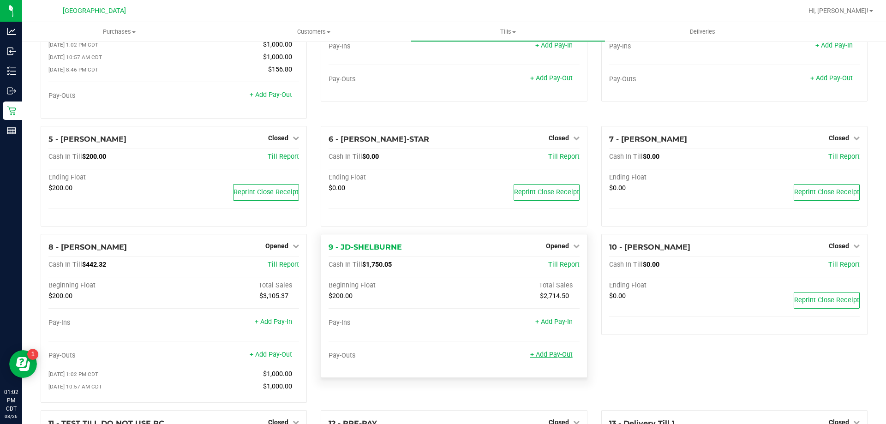
click at [550, 357] on link "+ Add Pay-Out" at bounding box center [551, 355] width 42 height 8
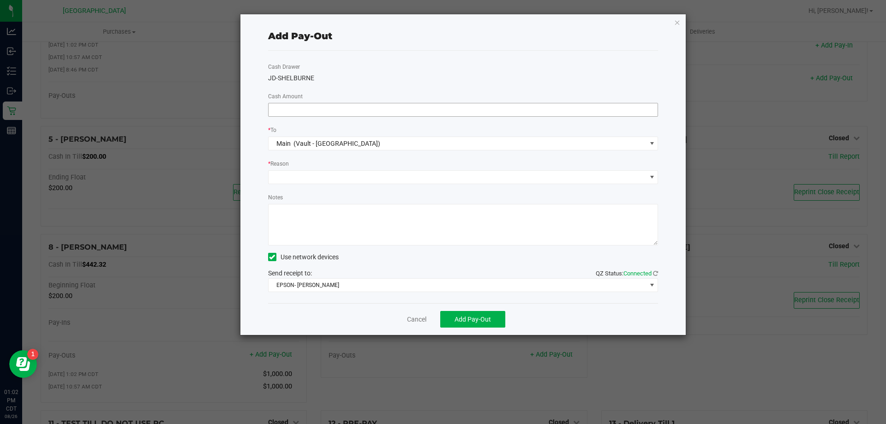
click at [305, 103] on span at bounding box center [463, 110] width 390 height 14
click at [302, 109] on input at bounding box center [463, 109] width 389 height 13
type input "$1,000.00"
click at [301, 174] on span at bounding box center [458, 177] width 378 height 13
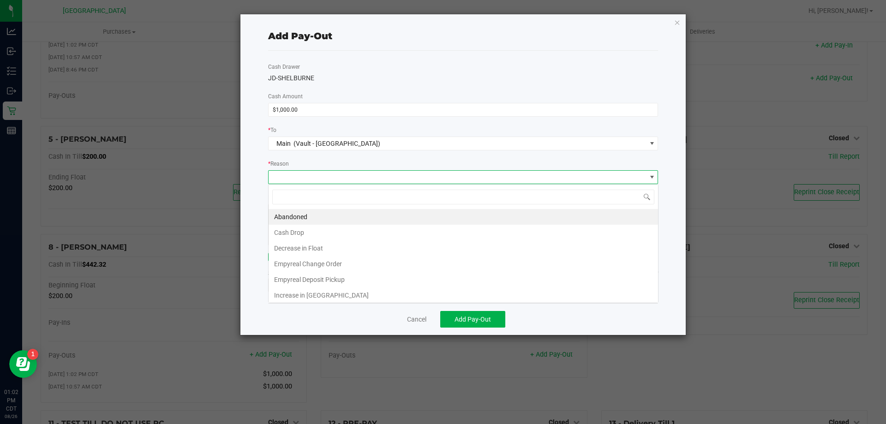
scroll to position [14, 390]
click at [311, 239] on li "Cash Drop" at bounding box center [463, 233] width 389 height 16
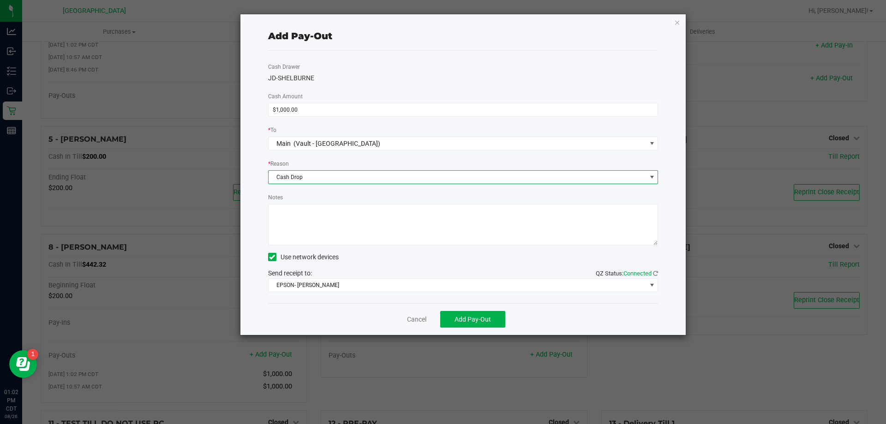
click at [313, 223] on textarea "Notes" at bounding box center [463, 225] width 390 height 42
type textarea "1"
type textarea "-KA"
click at [501, 316] on button "Add Pay-Out" at bounding box center [472, 319] width 65 height 17
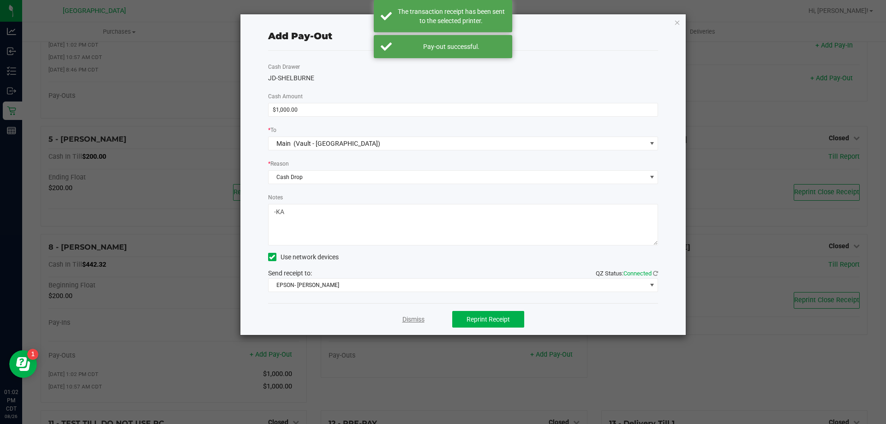
click at [419, 320] on link "Dismiss" at bounding box center [413, 320] width 22 height 10
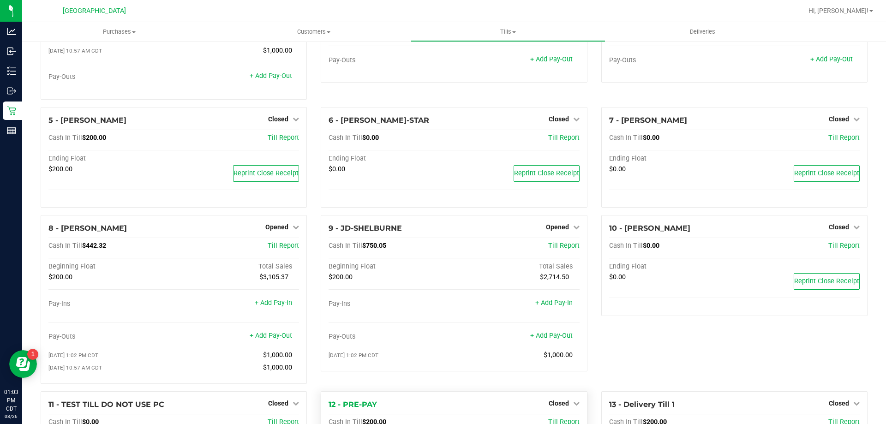
scroll to position [0, 0]
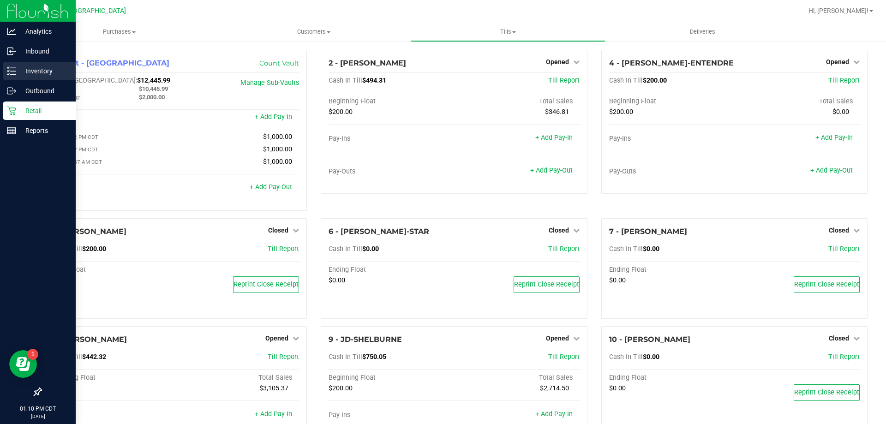
click at [28, 65] on div "Inventory" at bounding box center [39, 71] width 73 height 18
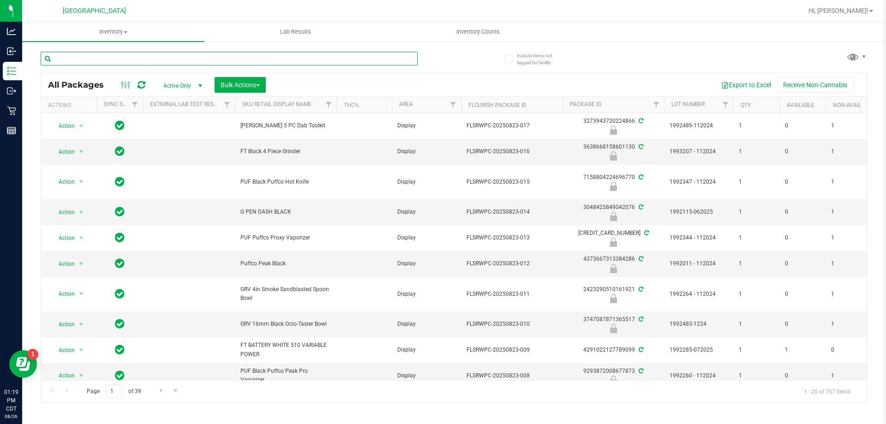
click at [212, 60] on input "text" at bounding box center [229, 59] width 377 height 14
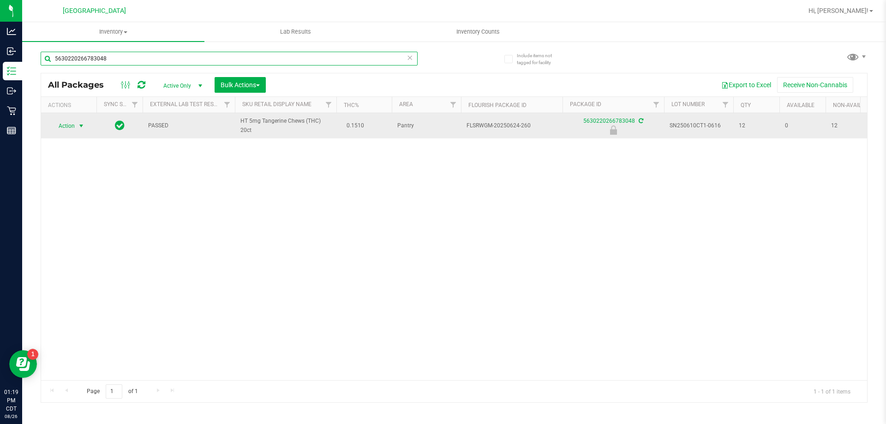
type input "5630220266783048"
click at [55, 124] on span "Action" at bounding box center [62, 126] width 25 height 13
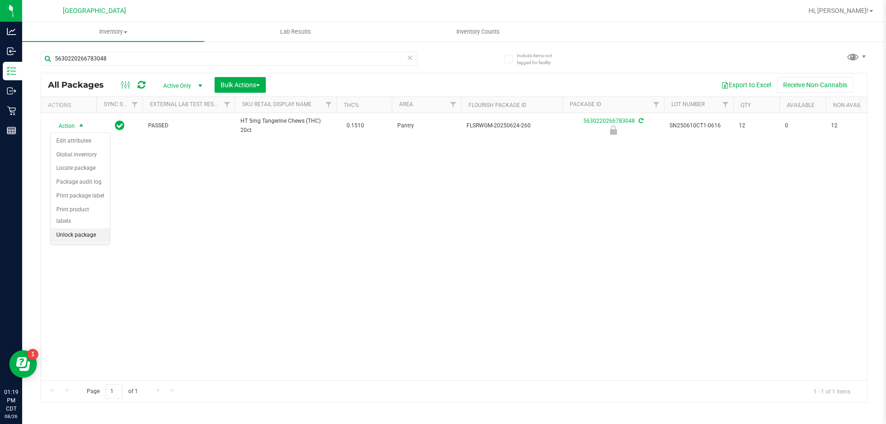
click at [87, 228] on li "Unlock package" at bounding box center [80, 235] width 59 height 14
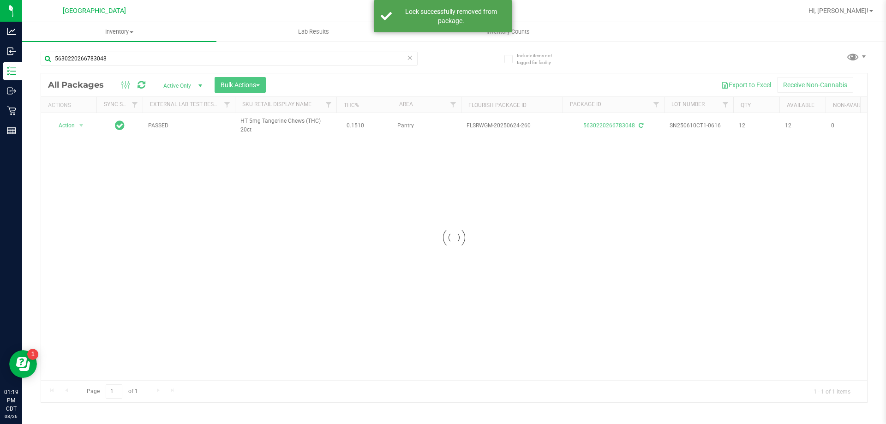
click at [72, 128] on div at bounding box center [454, 237] width 826 height 329
click at [72, 128] on span "Action" at bounding box center [62, 125] width 25 height 13
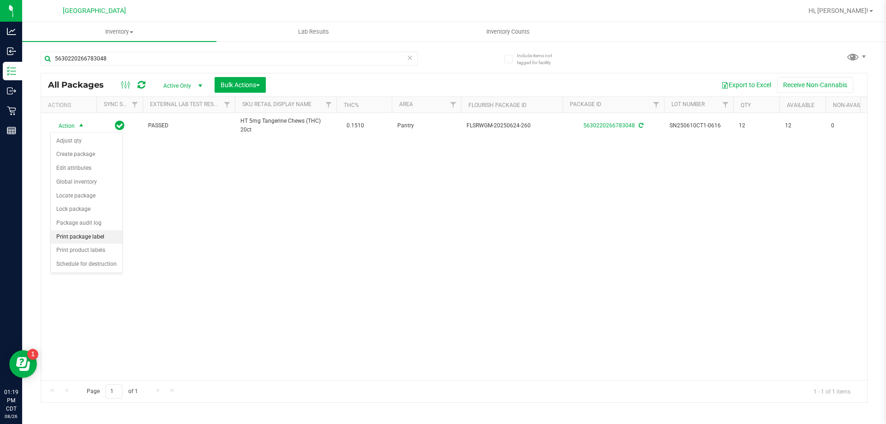
click at [86, 237] on li "Print package label" at bounding box center [87, 237] width 72 height 14
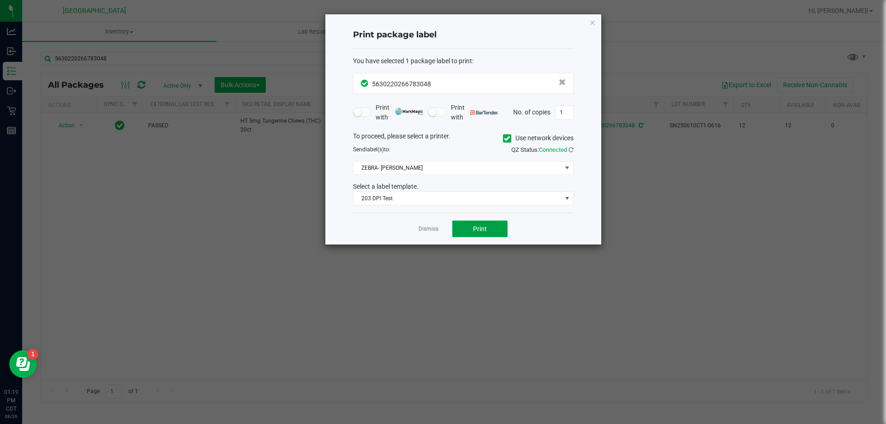
click at [467, 233] on button "Print" at bounding box center [479, 229] width 55 height 17
click at [437, 230] on link "Dismiss" at bounding box center [429, 229] width 20 height 8
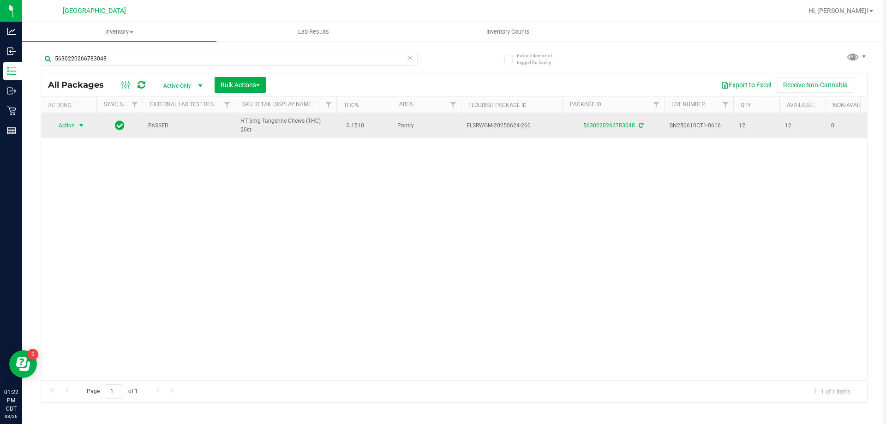
click at [65, 132] on span "Action" at bounding box center [62, 125] width 25 height 13
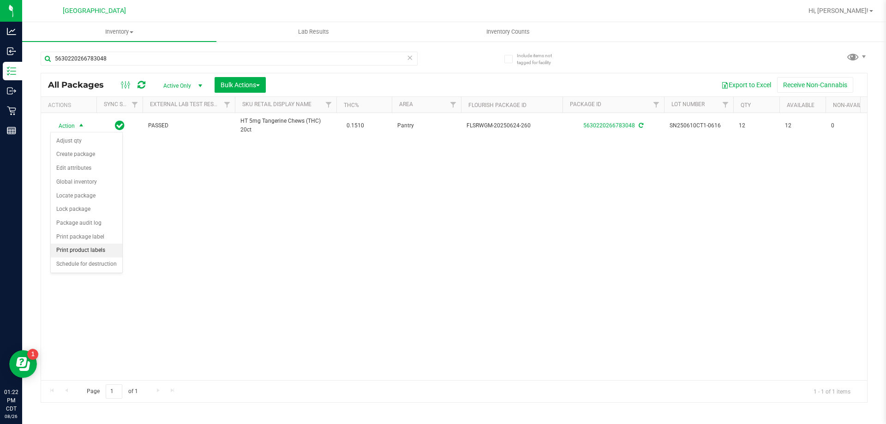
click at [84, 244] on li "Print product labels" at bounding box center [87, 251] width 72 height 14
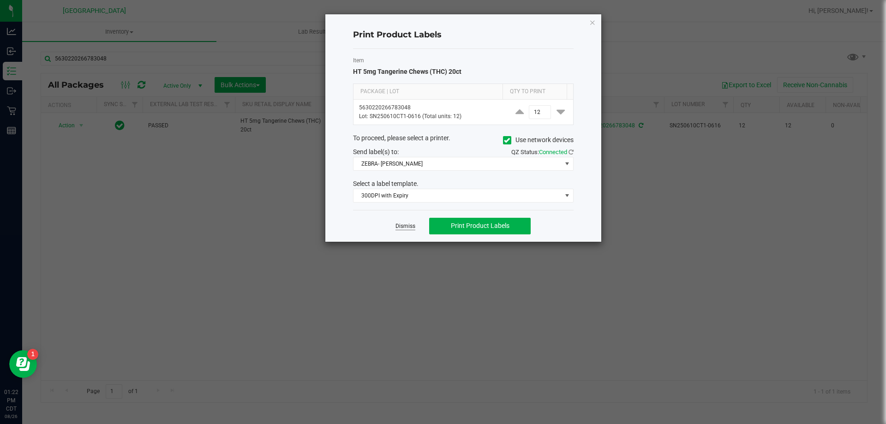
click at [406, 224] on link "Dismiss" at bounding box center [405, 226] width 20 height 8
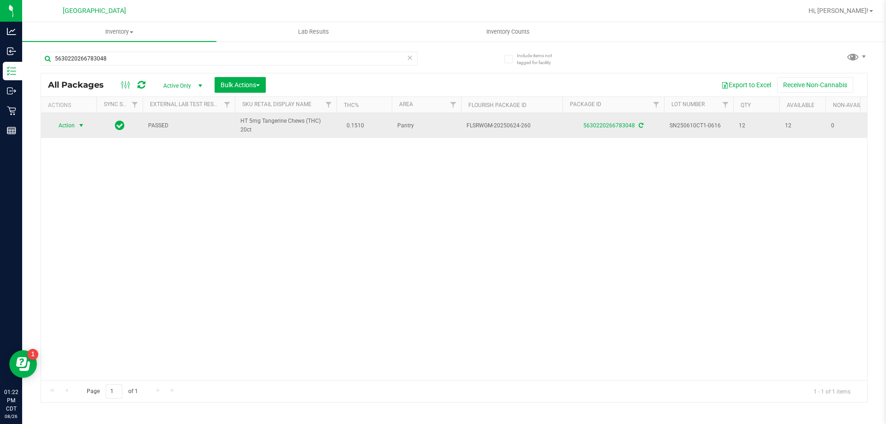
click at [66, 127] on span "Action" at bounding box center [62, 125] width 25 height 13
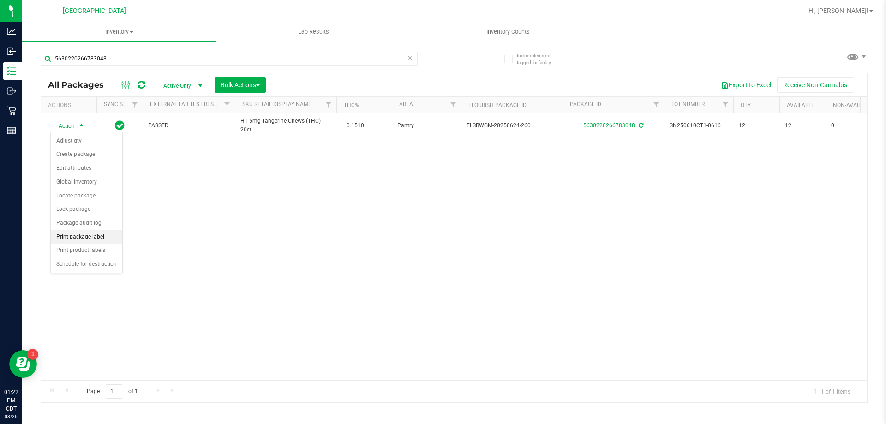
click at [94, 234] on li "Print package label" at bounding box center [87, 237] width 72 height 14
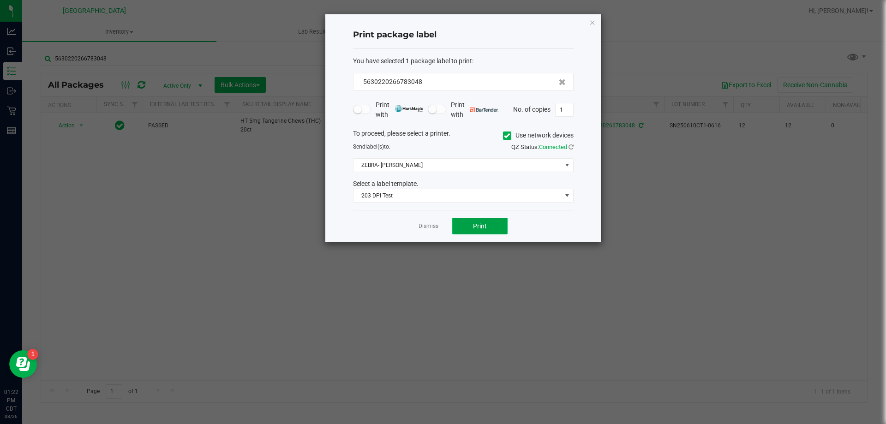
click at [498, 231] on button "Print" at bounding box center [479, 226] width 55 height 17
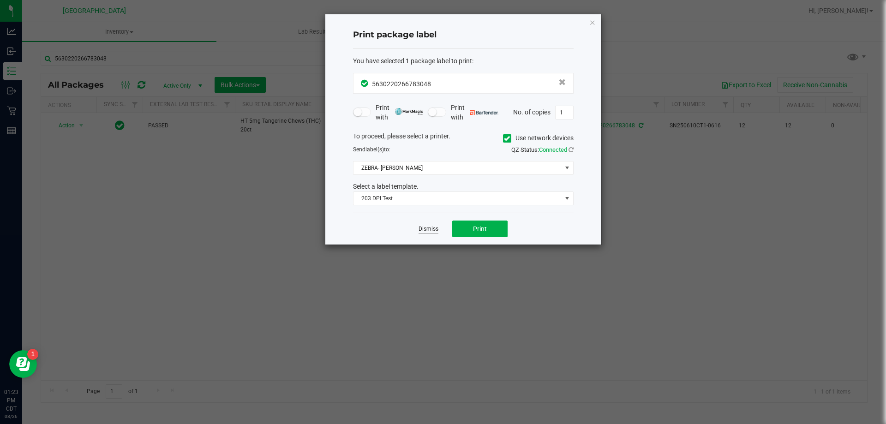
click at [432, 230] on link "Dismiss" at bounding box center [429, 229] width 20 height 8
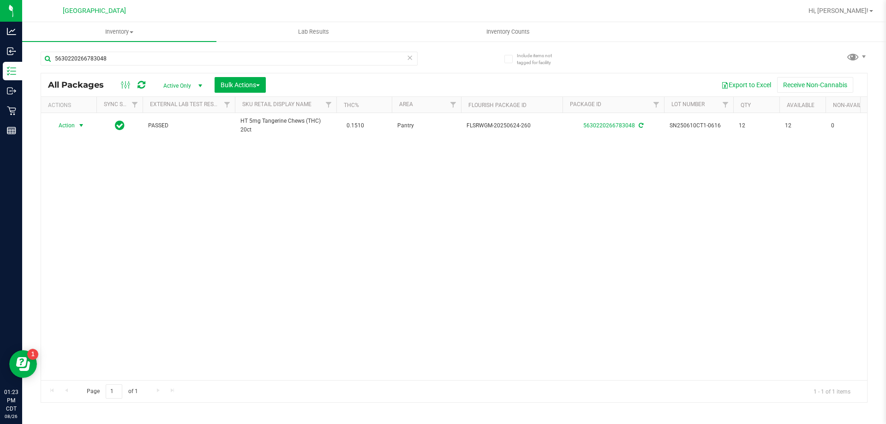
click at [269, 206] on div "Action Action Adjust qty Create package Edit attributes Global inventory Locate…" at bounding box center [454, 246] width 826 height 267
click at [374, 321] on div "Action Action Adjust qty Create package Edit attributes Global inventory Locate…" at bounding box center [454, 246] width 826 height 267
drag, startPoint x: 116, startPoint y: 62, endPoint x: 31, endPoint y: 59, distance: 85.0
click at [31, 59] on div "Include items not tagged for facility 5630220266783048 All Packages Active Only…" at bounding box center [454, 181] width 864 height 281
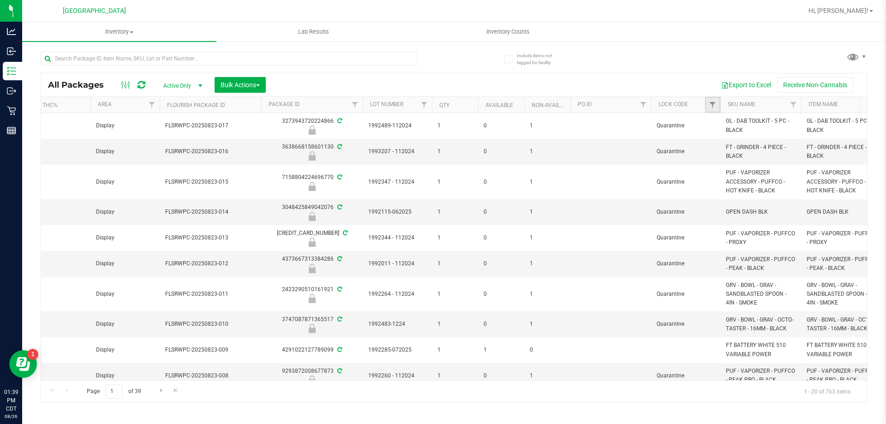
click at [717, 105] on link "Filter" at bounding box center [712, 105] width 15 height 16
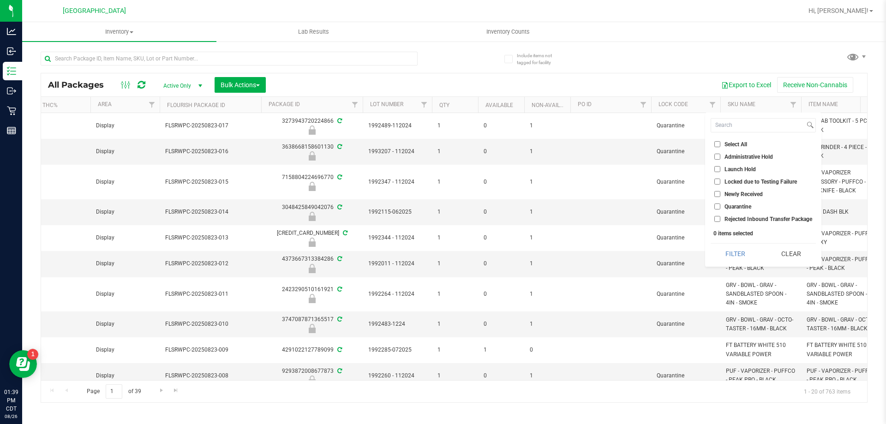
click at [718, 168] on input "Launch Hold" at bounding box center [717, 169] width 6 height 6
checkbox input "true"
click at [743, 256] on button "Filter" at bounding box center [735, 254] width 49 height 20
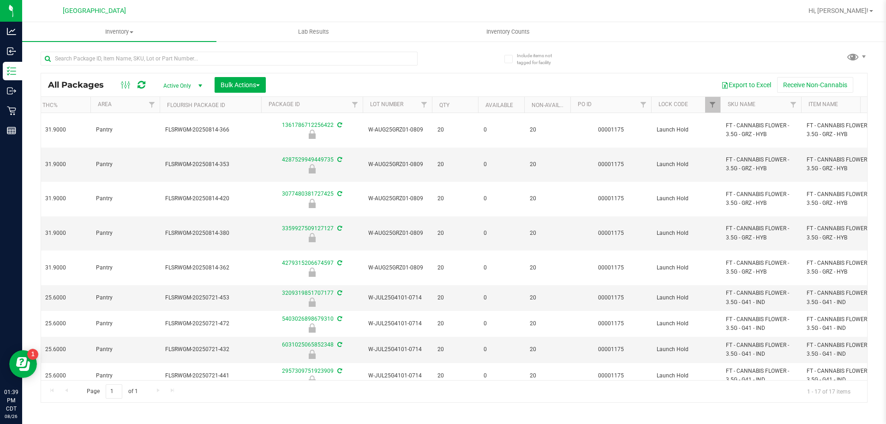
drag, startPoint x: 471, startPoint y: 380, endPoint x: 414, endPoint y: 375, distance: 57.5
click at [414, 375] on div "All Packages Active Only Active Only Lab Samples Locked All External Internal B…" at bounding box center [454, 238] width 827 height 330
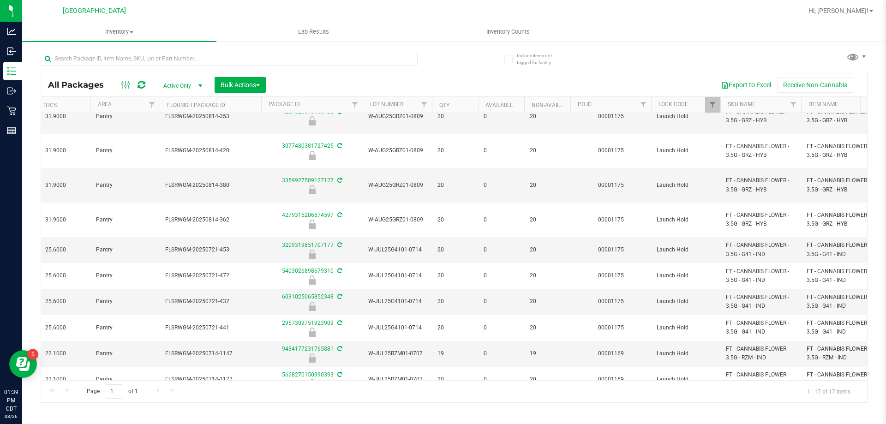
scroll to position [48, 205]
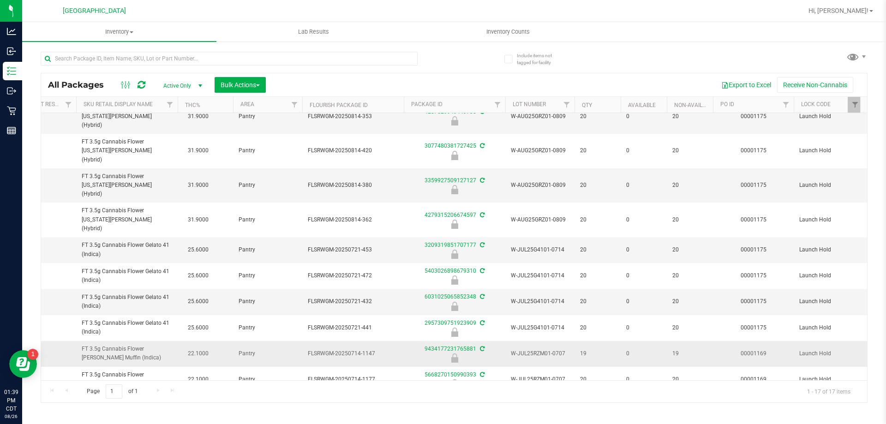
click at [413, 353] on div at bounding box center [454, 357] width 104 height 9
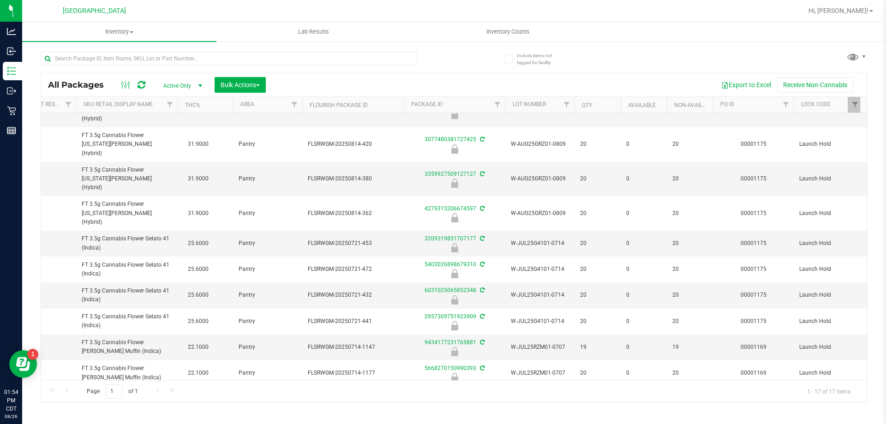
scroll to position [42, 159]
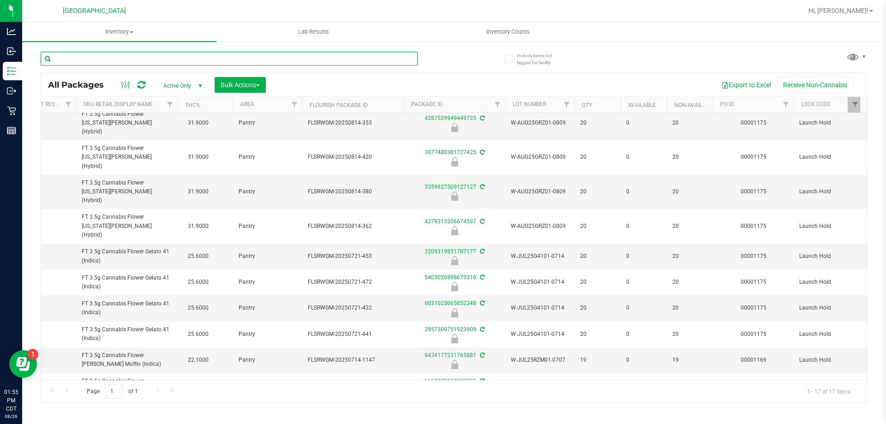
click at [178, 60] on input "text" at bounding box center [229, 59] width 377 height 14
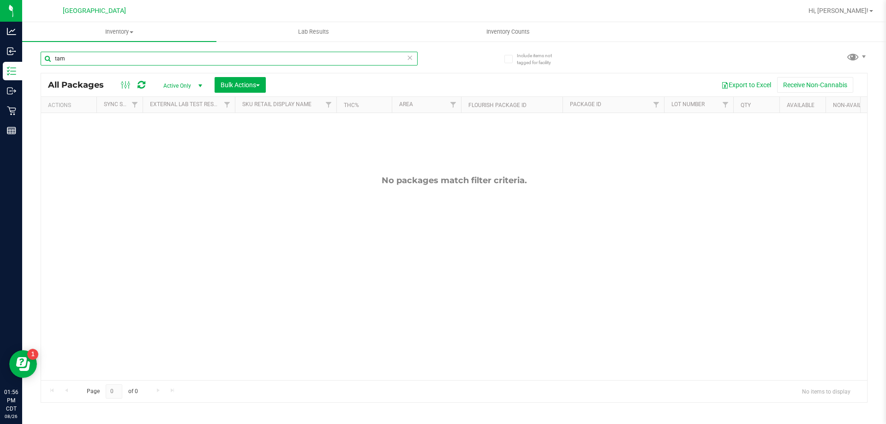
type input "tam"
click at [409, 59] on icon at bounding box center [410, 57] width 6 height 11
click at [377, 59] on input "text" at bounding box center [229, 59] width 377 height 14
type input "MAR25TAM01-0403"
click at [409, 58] on icon at bounding box center [410, 57] width 6 height 11
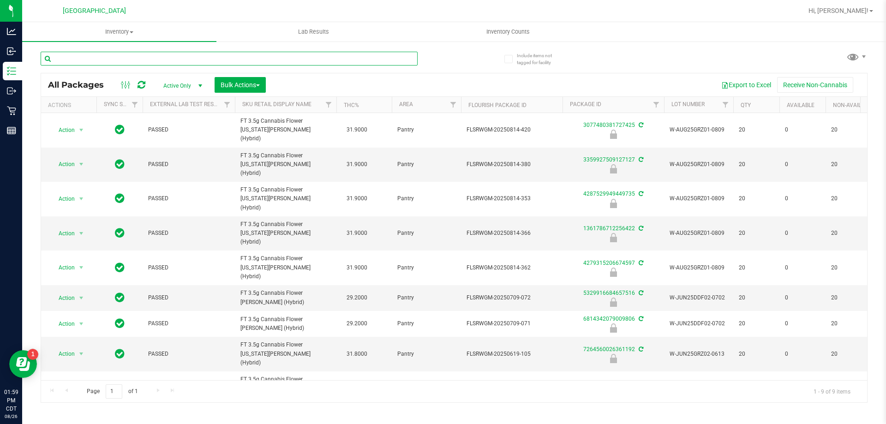
click at [189, 55] on input "text" at bounding box center [229, 59] width 377 height 14
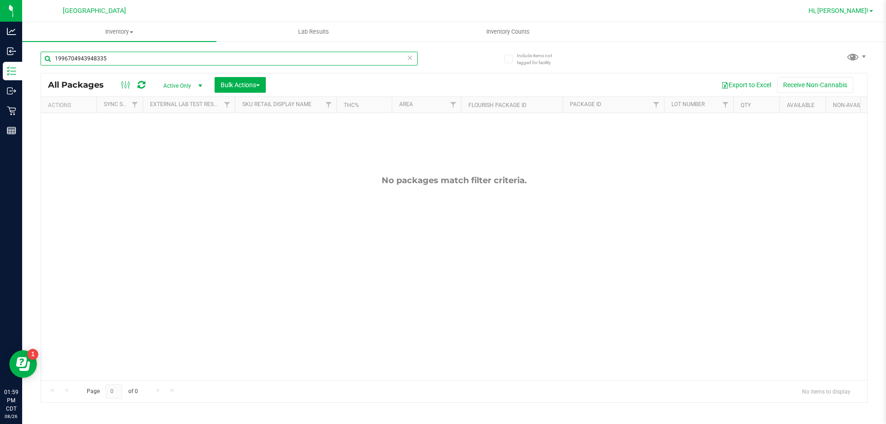
type input "1996704943948335"
click at [846, 7] on span "Hi, [PERSON_NAME]!" at bounding box center [838, 10] width 60 height 7
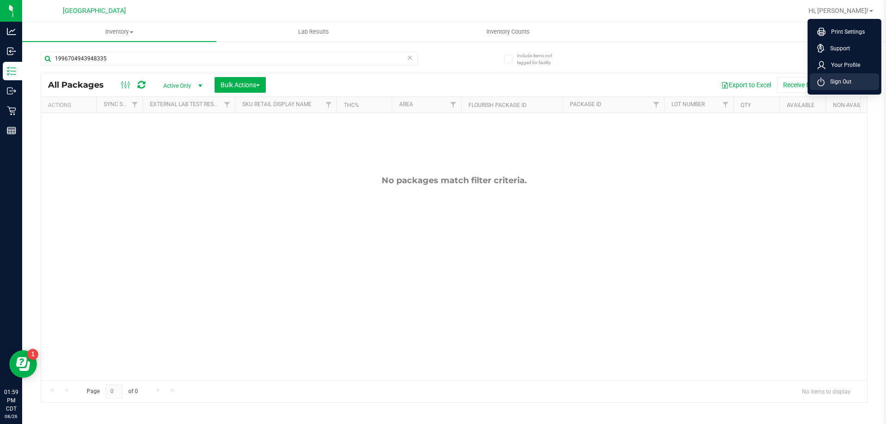
click at [833, 87] on li "Sign Out" at bounding box center [844, 81] width 69 height 17
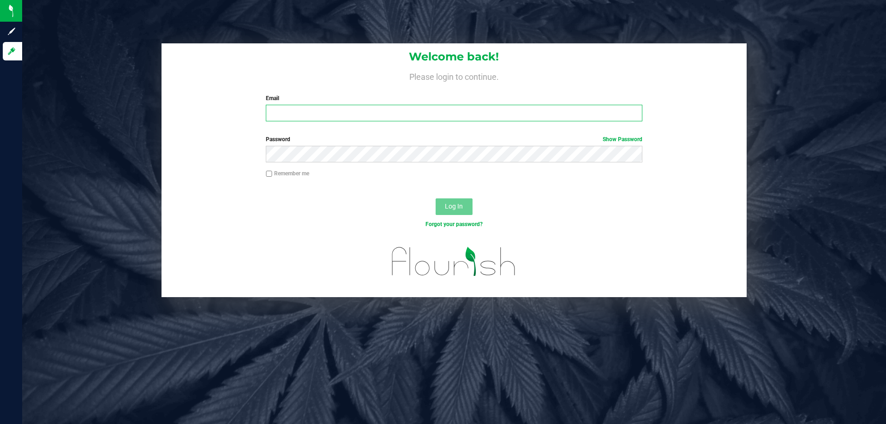
click at [304, 112] on input "Email" at bounding box center [454, 113] width 376 height 17
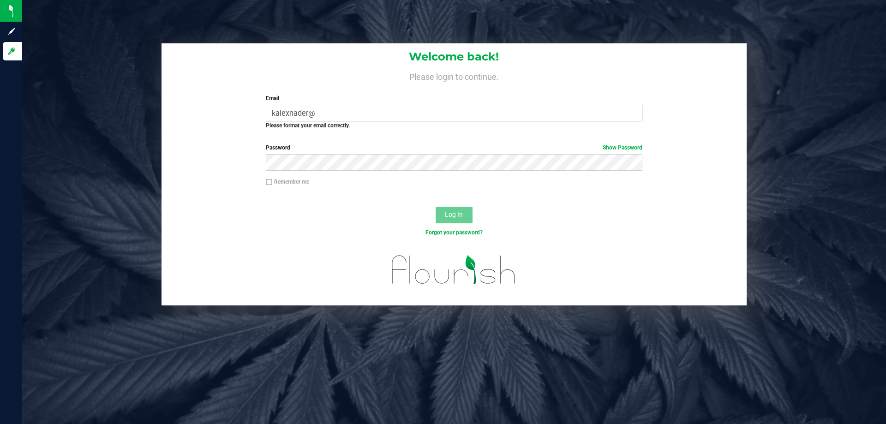
drag, startPoint x: 321, startPoint y: 105, endPoint x: 313, endPoint y: 110, distance: 9.6
click at [313, 110] on div "Email kalexnader@ Required Please format your email correctly." at bounding box center [454, 112] width 390 height 36
drag, startPoint x: 320, startPoint y: 112, endPoint x: 233, endPoint y: 112, distance: 86.8
click at [233, 112] on div "Welcome back! Please login to continue. Email kalexnader@ Required Please forma…" at bounding box center [454, 90] width 585 height 94
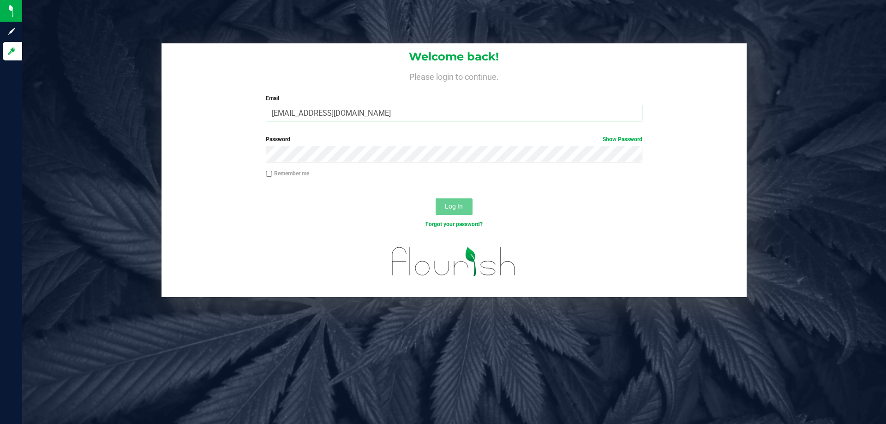
type input "[EMAIL_ADDRESS][DOMAIN_NAME]"
click at [436, 198] on button "Log In" at bounding box center [454, 206] width 37 height 17
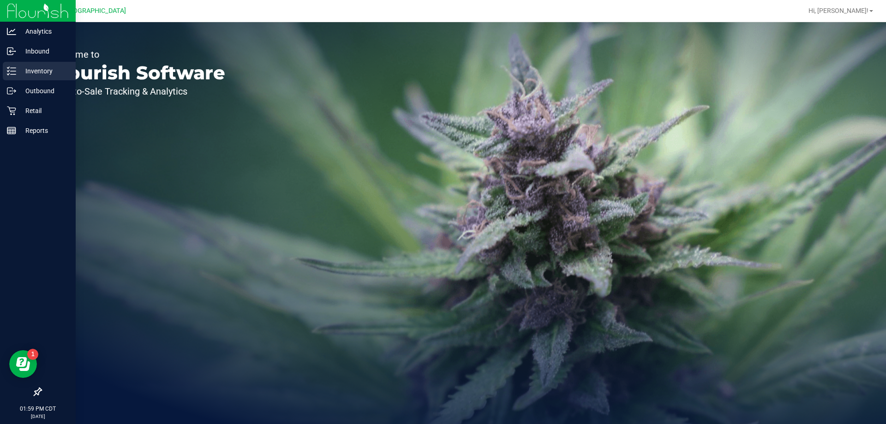
click at [26, 72] on p "Inventory" at bounding box center [43, 71] width 55 height 11
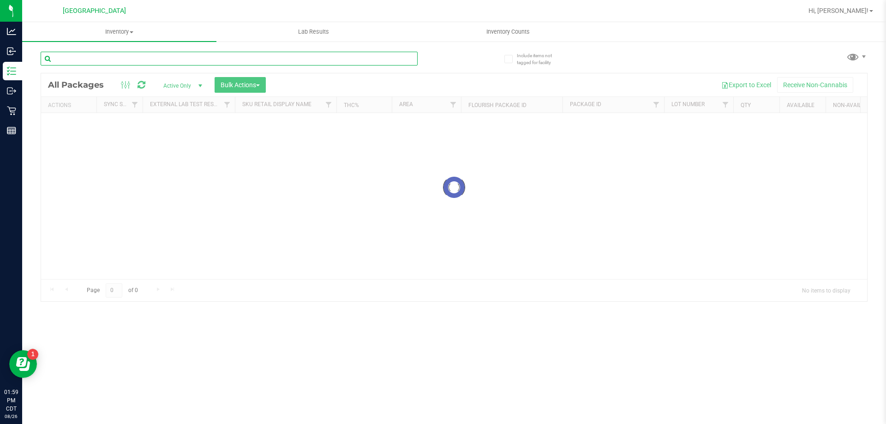
click at [87, 62] on div "Inventory All packages All inventory Waste log Create inventory Lab Results Inv…" at bounding box center [454, 223] width 864 height 402
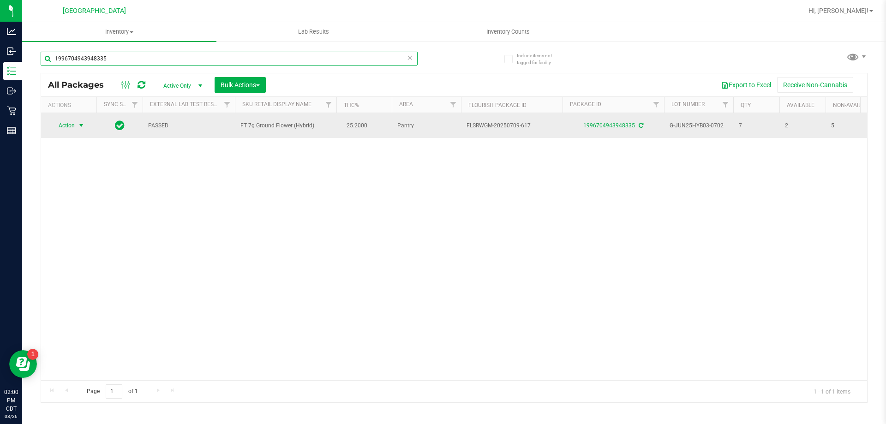
type input "1996704943948335"
click at [63, 130] on span "Action" at bounding box center [62, 125] width 25 height 13
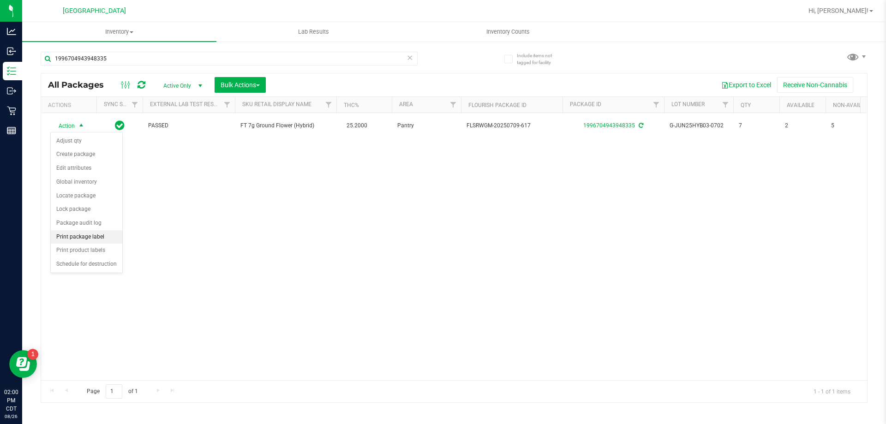
click at [93, 234] on li "Print package label" at bounding box center [87, 237] width 72 height 14
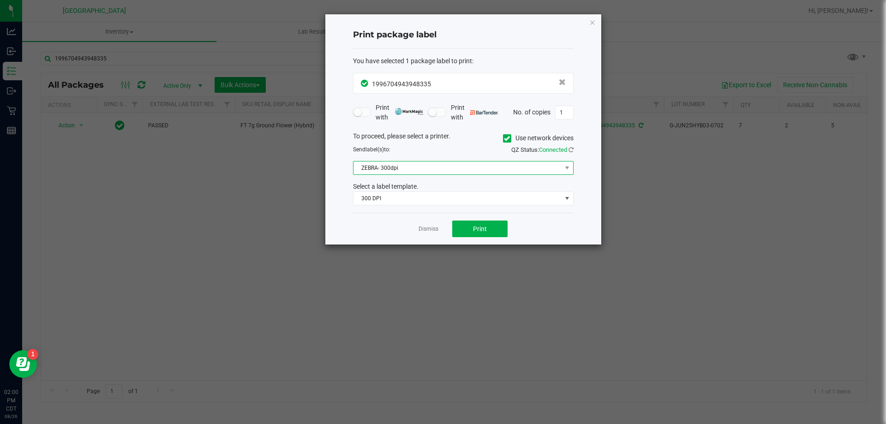
click at [440, 168] on span "ZEBRA- 300dpi" at bounding box center [457, 168] width 208 height 13
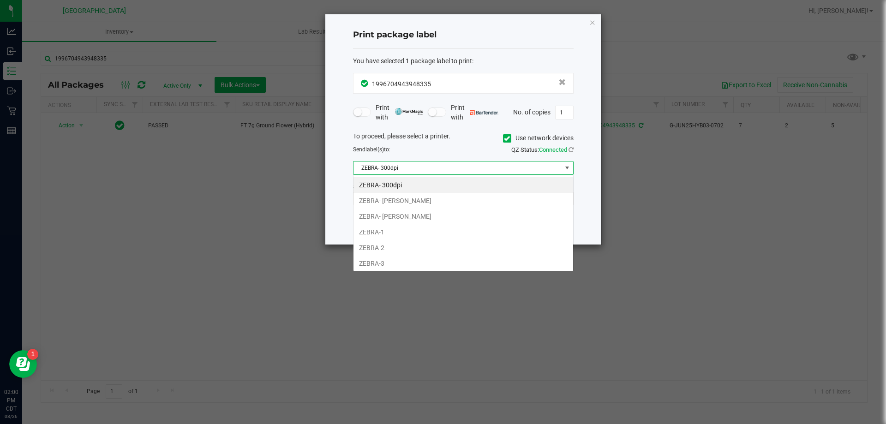
scroll to position [14, 221]
click at [426, 201] on li "ZEBRA- JAZMIN-WHITLEY" at bounding box center [463, 201] width 220 height 16
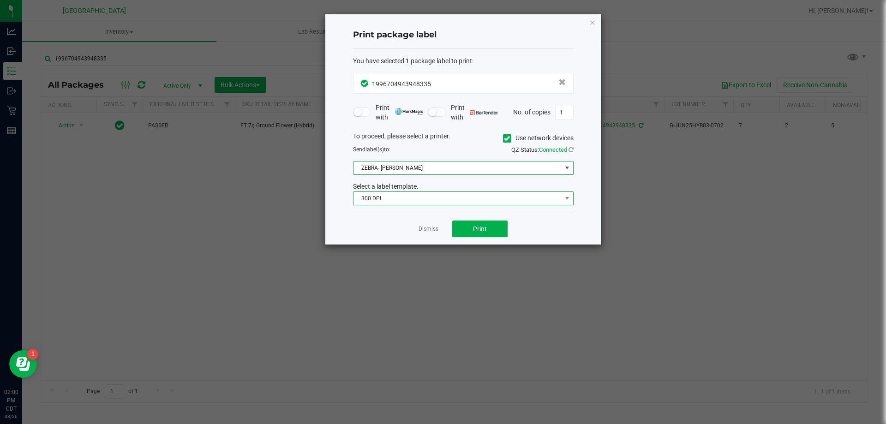
click at [429, 193] on span "300 DPI" at bounding box center [457, 198] width 208 height 13
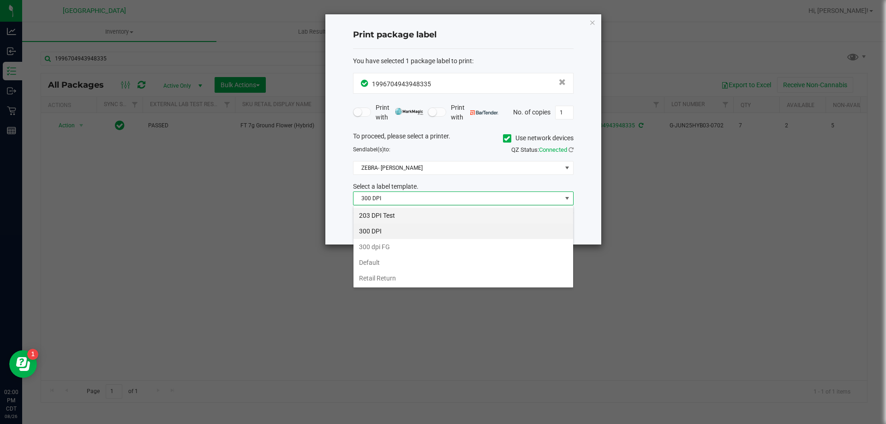
click at [421, 214] on li "203 DPI Test" at bounding box center [463, 216] width 220 height 16
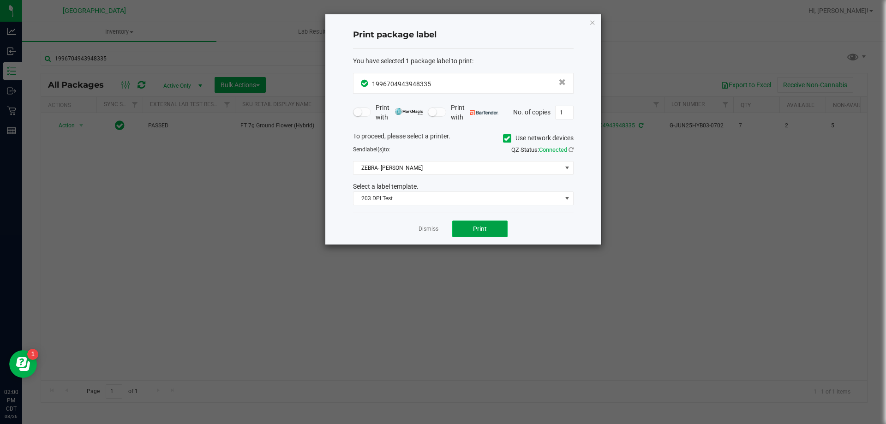
click at [459, 230] on button "Print" at bounding box center [479, 229] width 55 height 17
click at [491, 228] on button "Print" at bounding box center [479, 229] width 55 height 17
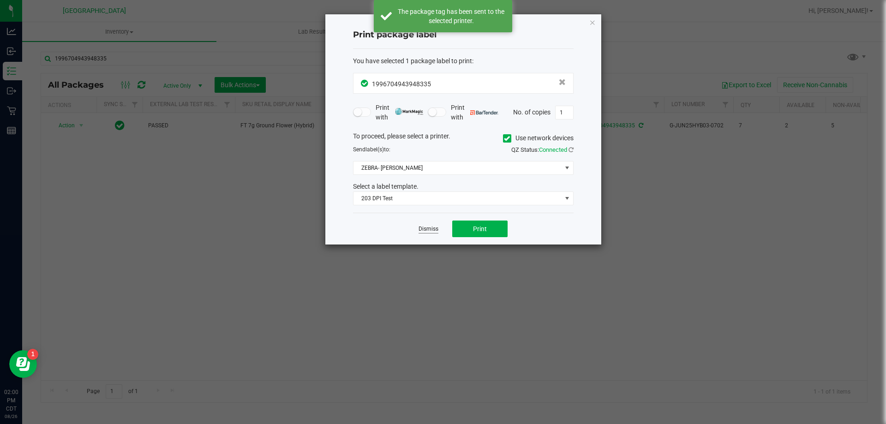
click at [428, 231] on link "Dismiss" at bounding box center [429, 229] width 20 height 8
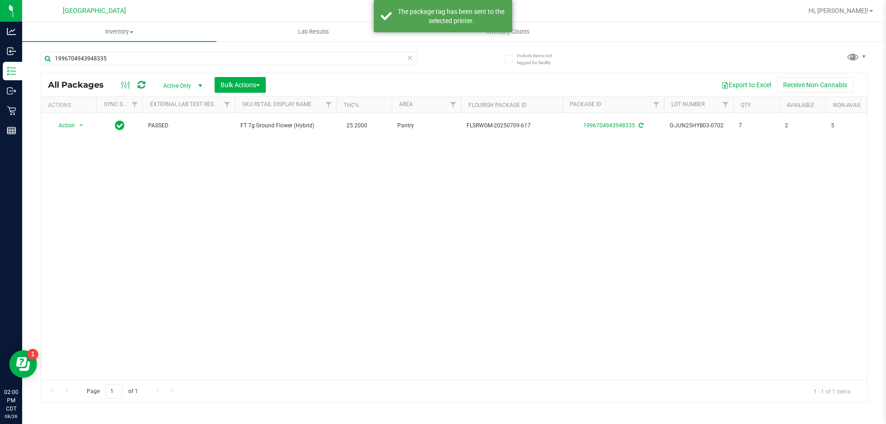
click at [407, 62] on icon at bounding box center [410, 57] width 6 height 11
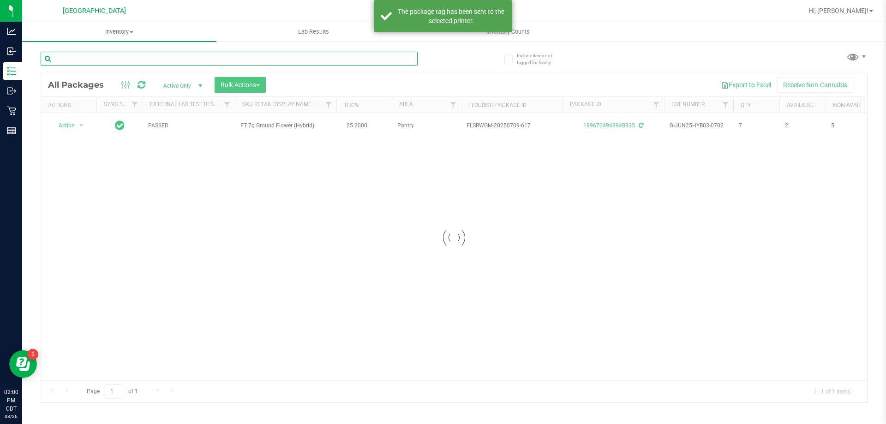
click at [377, 65] on input "text" at bounding box center [229, 59] width 377 height 14
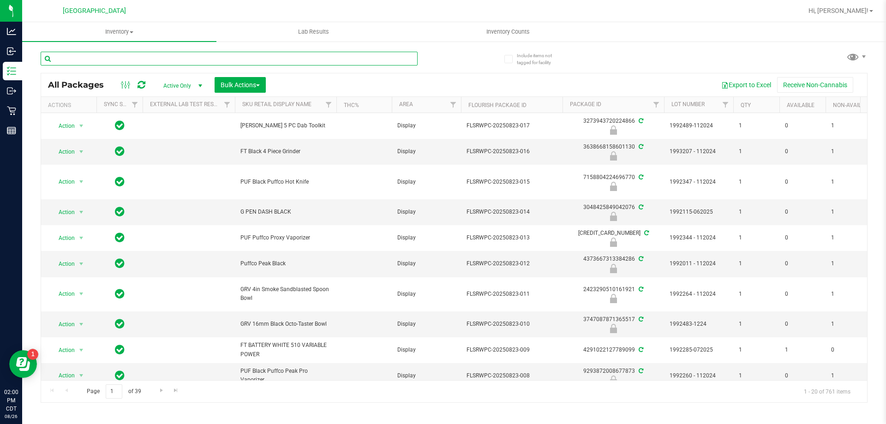
click at [376, 60] on input "text" at bounding box center [229, 59] width 377 height 14
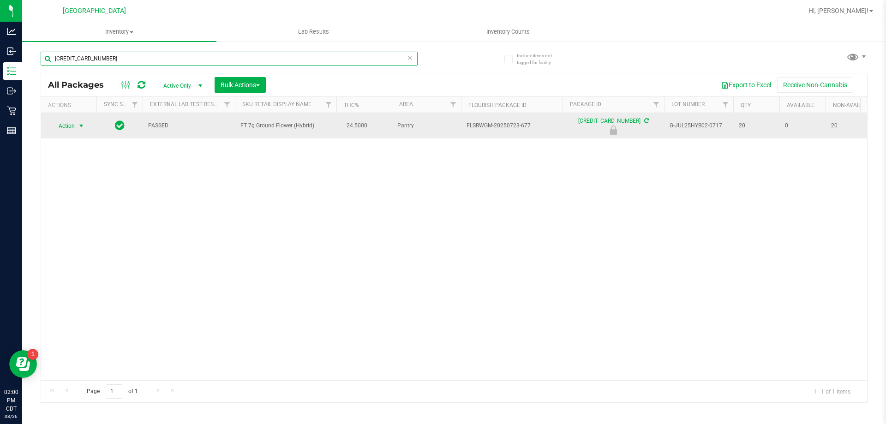
type input "6763049123805096"
click at [64, 128] on span "Action" at bounding box center [62, 126] width 25 height 13
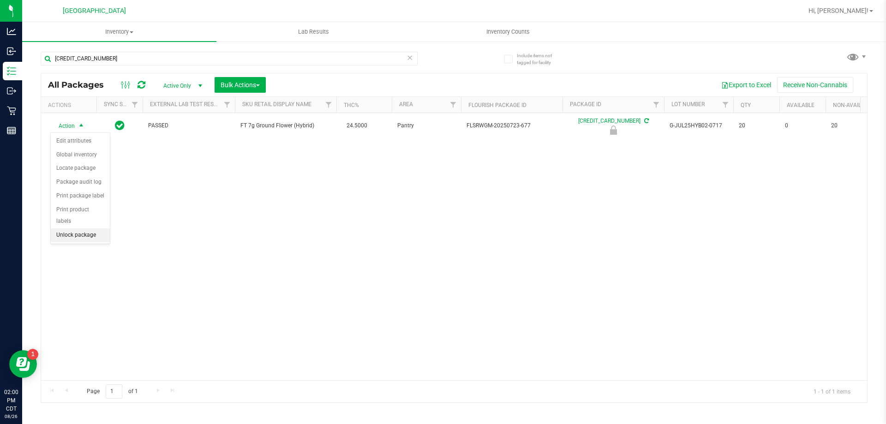
click at [80, 228] on li "Unlock package" at bounding box center [80, 235] width 59 height 14
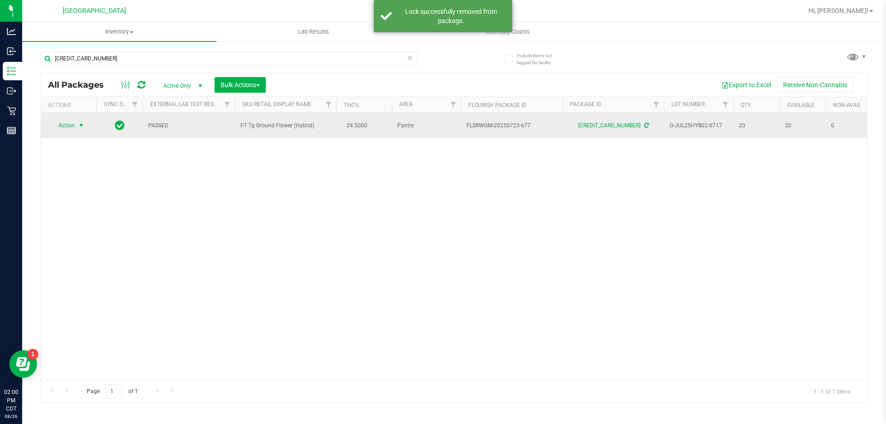
click at [66, 124] on span "Action" at bounding box center [62, 125] width 25 height 13
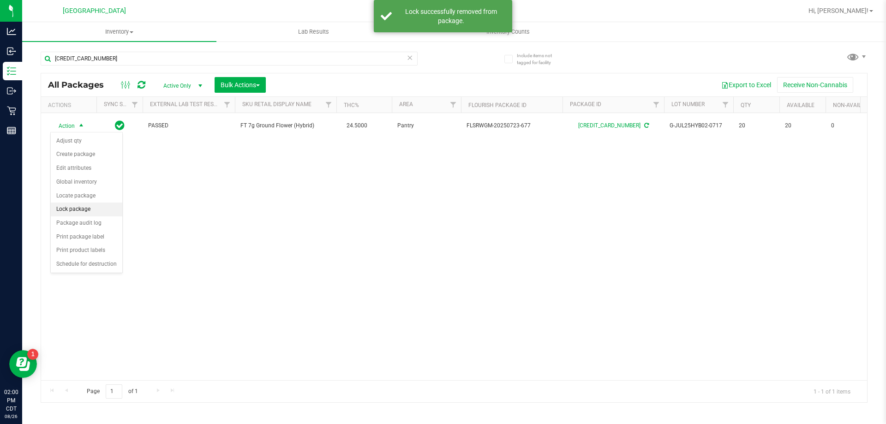
click at [79, 210] on li "Lock package" at bounding box center [87, 210] width 72 height 14
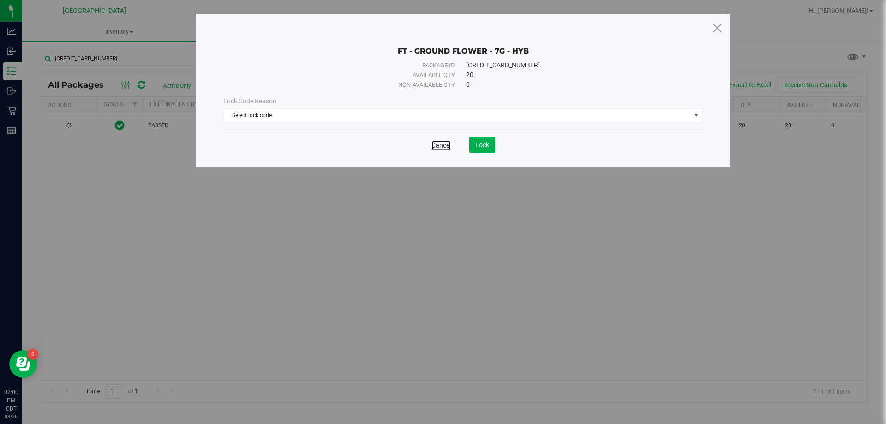
click at [434, 142] on link "Cancel" at bounding box center [440, 145] width 19 height 9
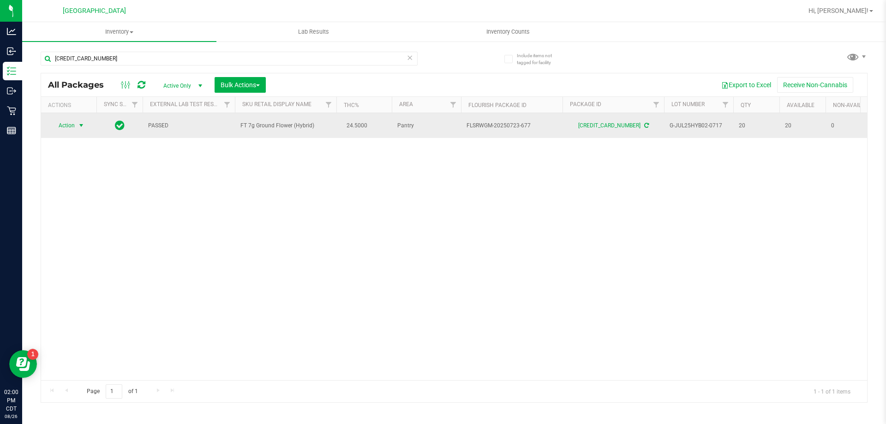
click at [69, 124] on span "Action" at bounding box center [62, 125] width 25 height 13
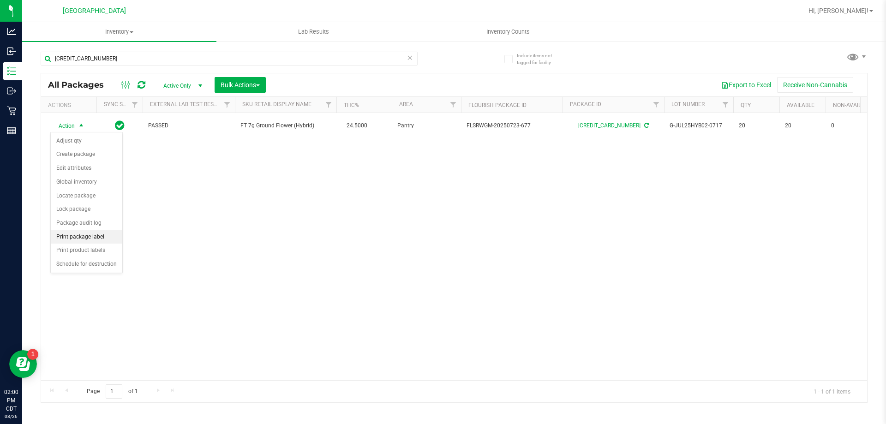
click at [73, 232] on li "Print package label" at bounding box center [87, 237] width 72 height 14
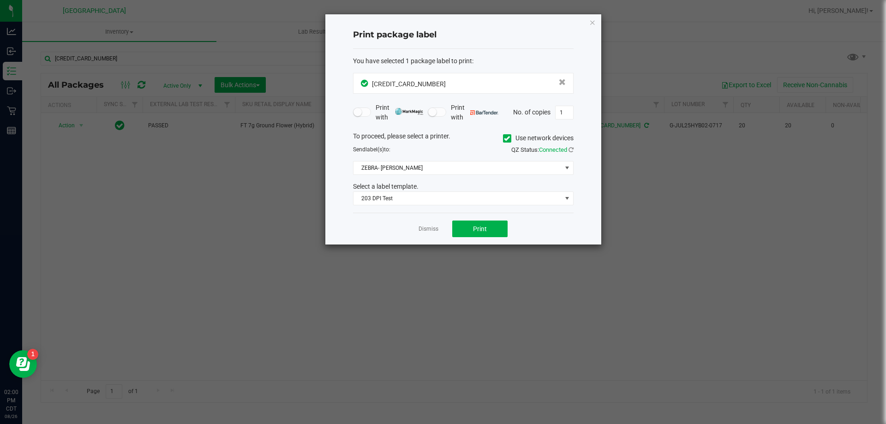
click at [509, 233] on div "Dismiss Print" at bounding box center [463, 229] width 221 height 32
click at [495, 233] on button "Print" at bounding box center [479, 229] width 55 height 17
click at [429, 230] on link "Dismiss" at bounding box center [429, 229] width 20 height 8
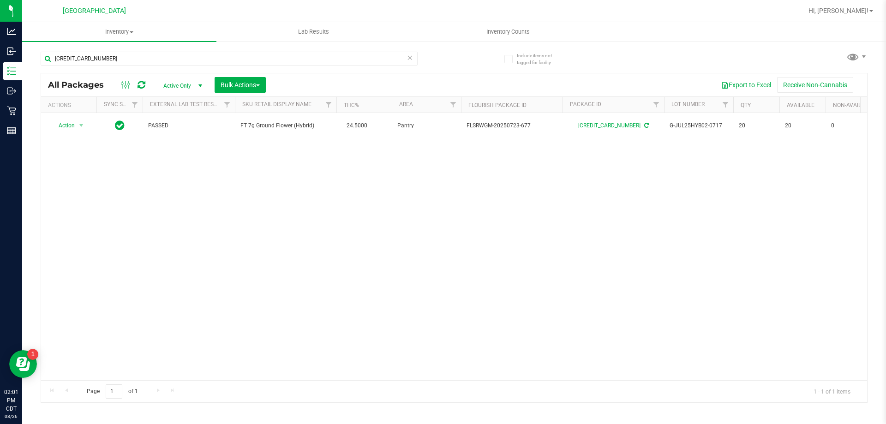
click at [410, 56] on icon at bounding box center [410, 57] width 6 height 11
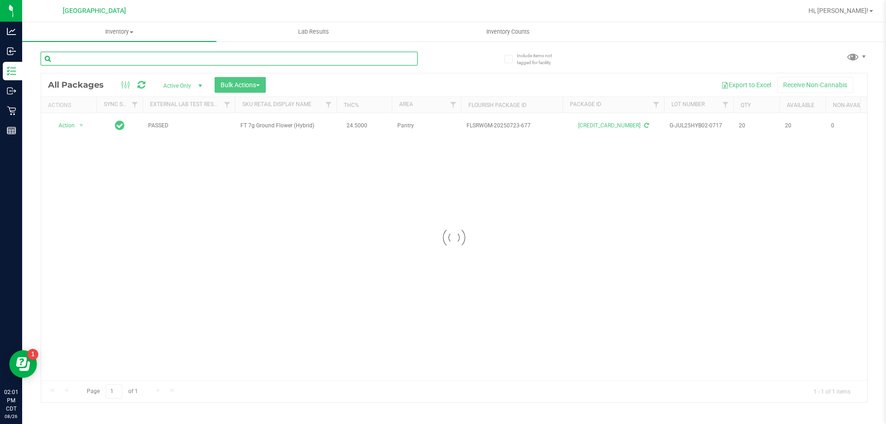
click at [388, 55] on input "text" at bounding box center [229, 59] width 377 height 14
